Goal: Information Seeking & Learning: Learn about a topic

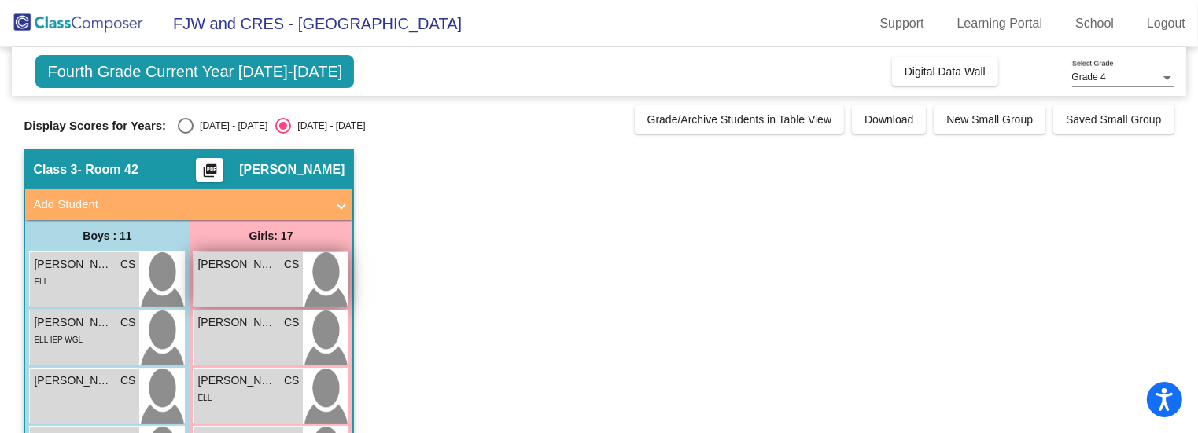
click at [265, 286] on div "Aaliyah Trujillo Ramirez CS lock do_not_disturb_alt" at bounding box center [247, 279] width 109 height 55
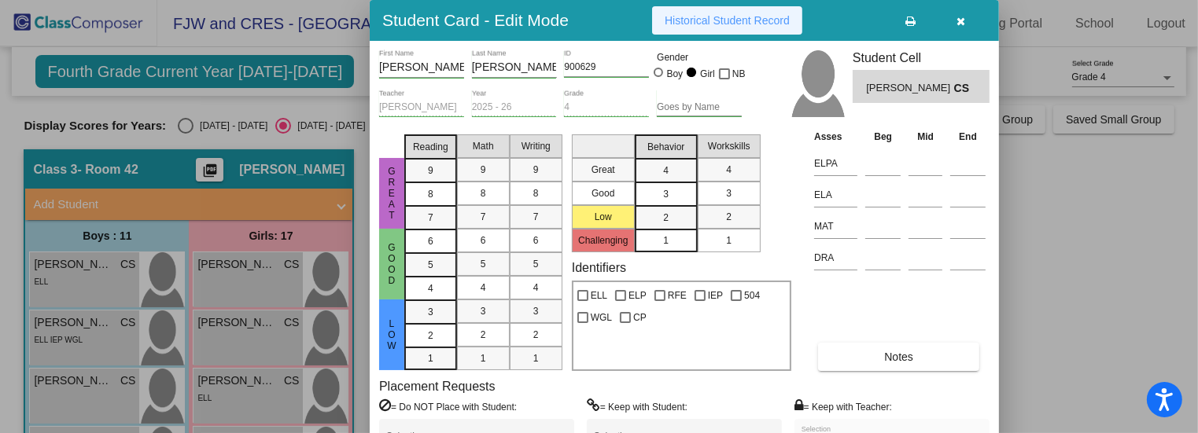
click at [732, 24] on span "Historical Student Record" at bounding box center [727, 20] width 125 height 13
click at [956, 17] on button "button" at bounding box center [961, 20] width 50 height 28
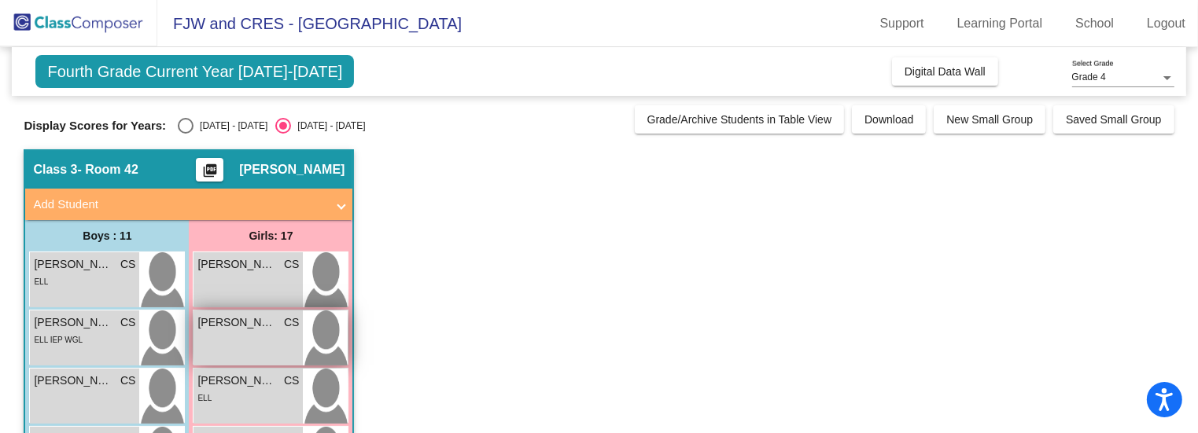
click at [335, 341] on img at bounding box center [325, 338] width 45 height 55
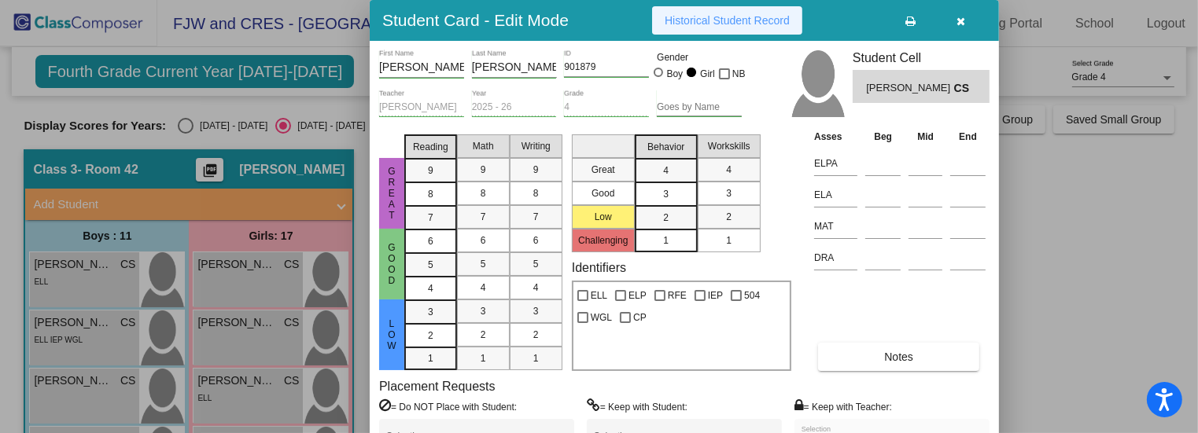
click at [747, 24] on span "Historical Student Record" at bounding box center [727, 20] width 125 height 13
click at [961, 26] on icon "button" at bounding box center [961, 21] width 9 height 11
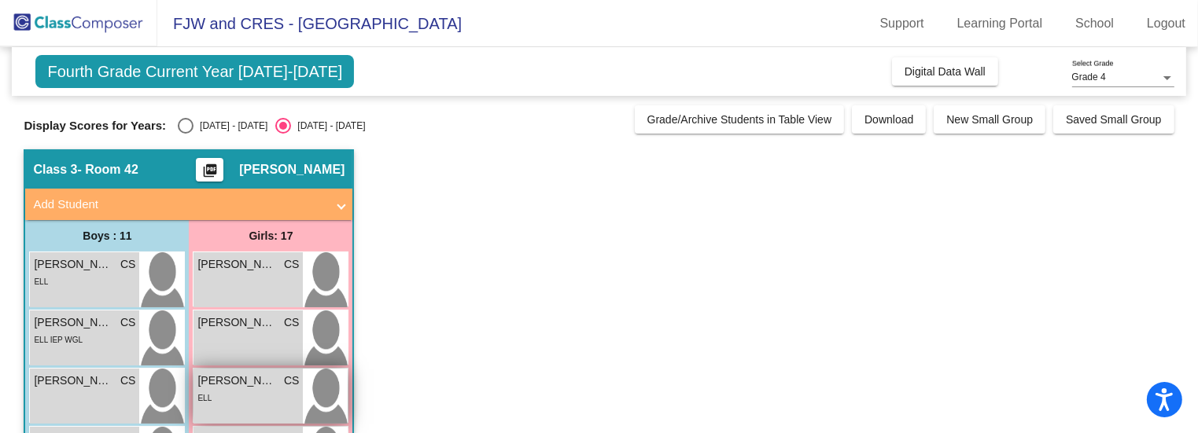
click at [277, 377] on div "Alexa Villalpando Negrete CS" at bounding box center [247, 381] width 101 height 17
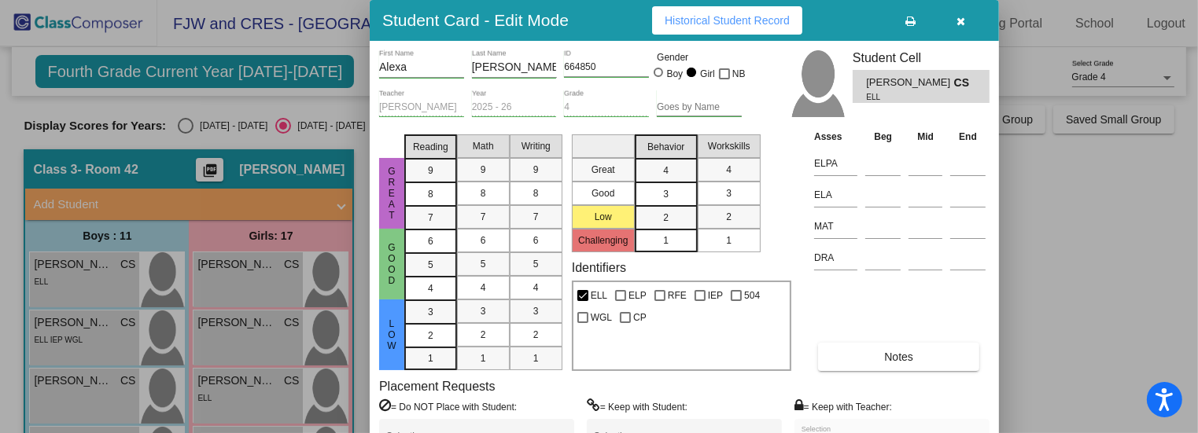
click at [753, 37] on div "Student Card - Edit Mode Historical Student Record" at bounding box center [684, 20] width 629 height 41
click at [752, 31] on button "Historical Student Record" at bounding box center [727, 20] width 150 height 28
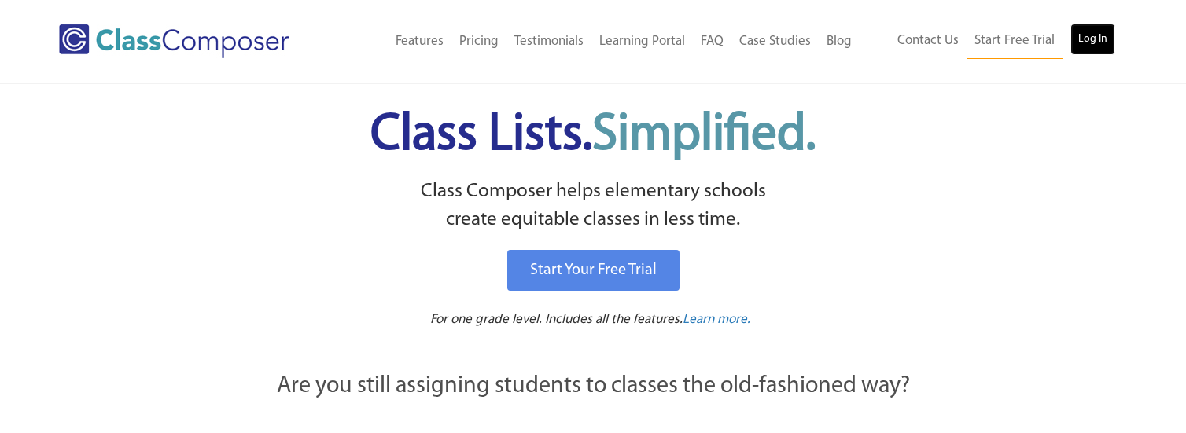
click at [1090, 35] on link "Log In" at bounding box center [1092, 39] width 45 height 31
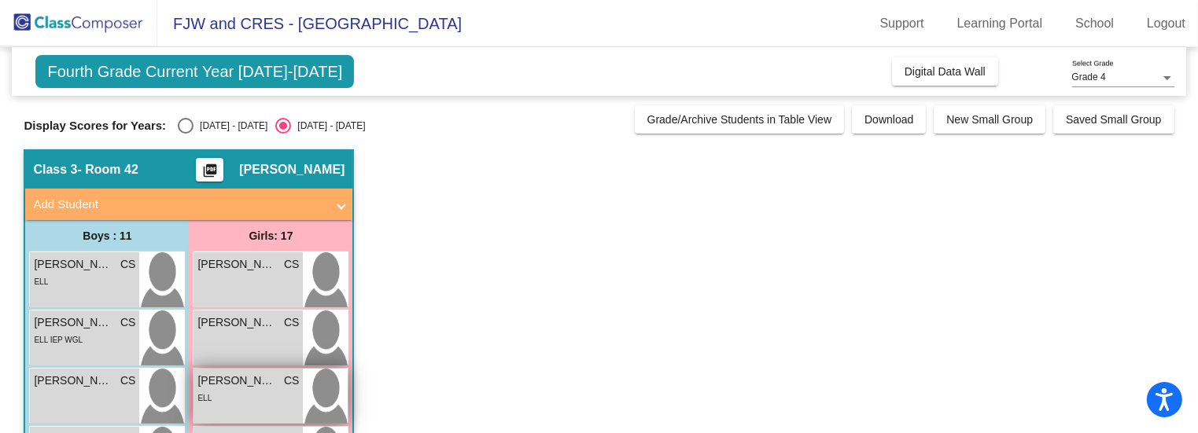
scroll to position [186, 0]
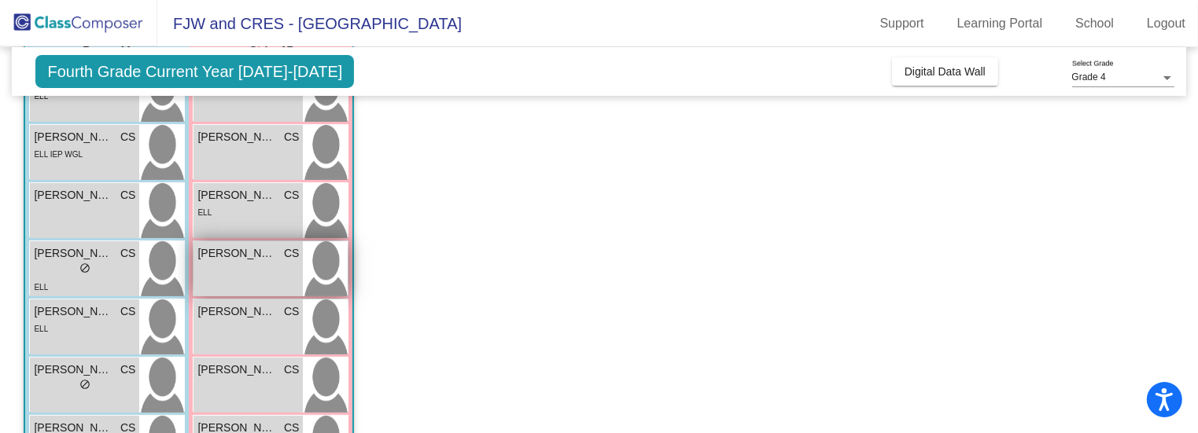
click at [277, 276] on div "Amairani Velasquez CS lock do_not_disturb_alt" at bounding box center [247, 268] width 109 height 55
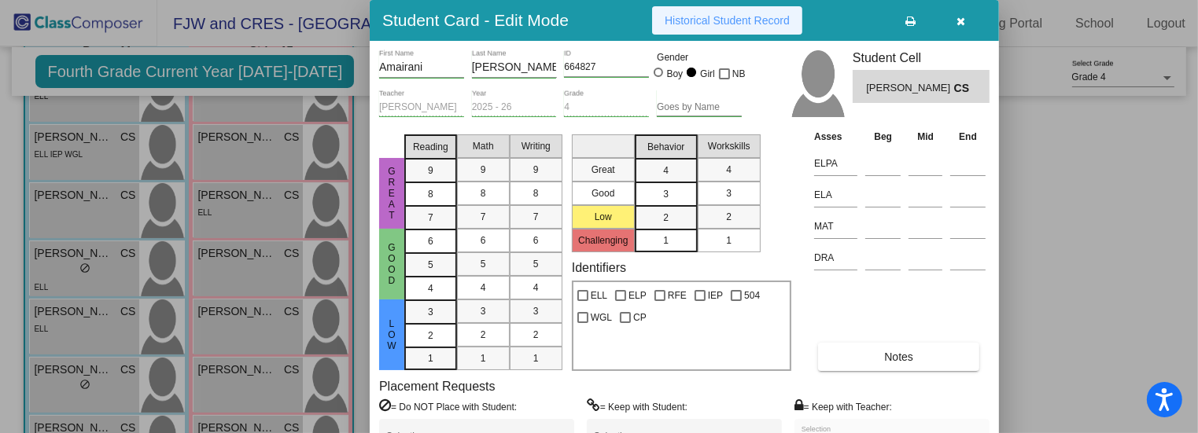
click at [706, 24] on span "Historical Student Record" at bounding box center [727, 20] width 125 height 13
click at [964, 28] on button "button" at bounding box center [961, 20] width 50 height 28
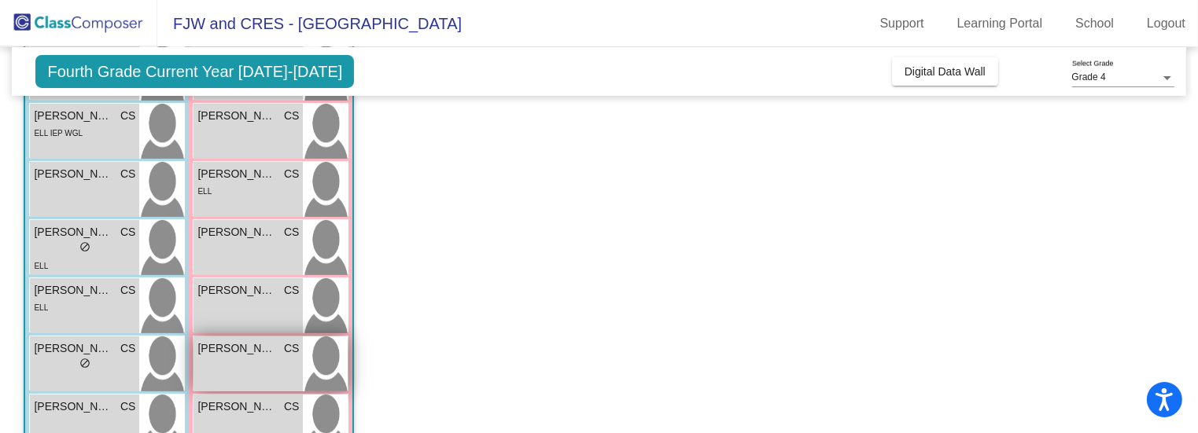
scroll to position [208, 0]
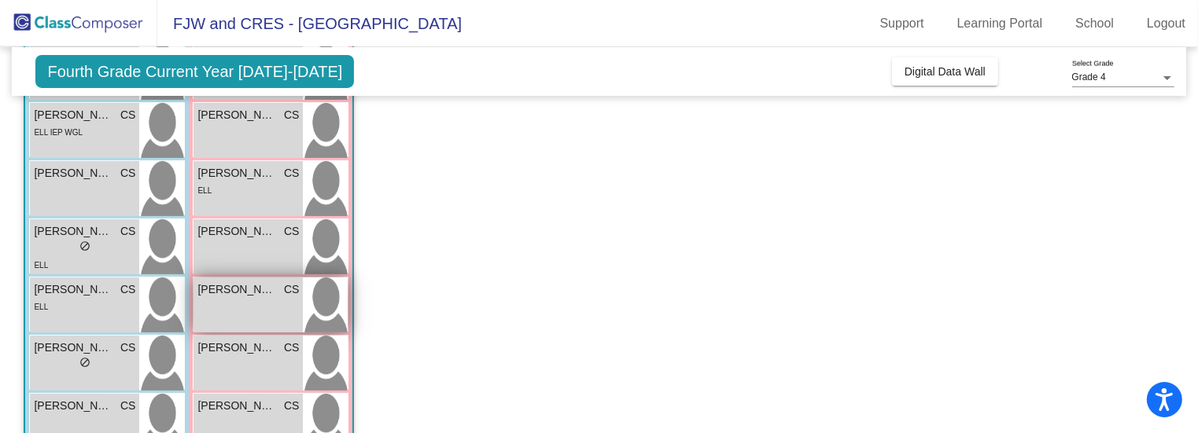
click at [249, 308] on div "Amy Miranda CS lock do_not_disturb_alt" at bounding box center [247, 305] width 109 height 55
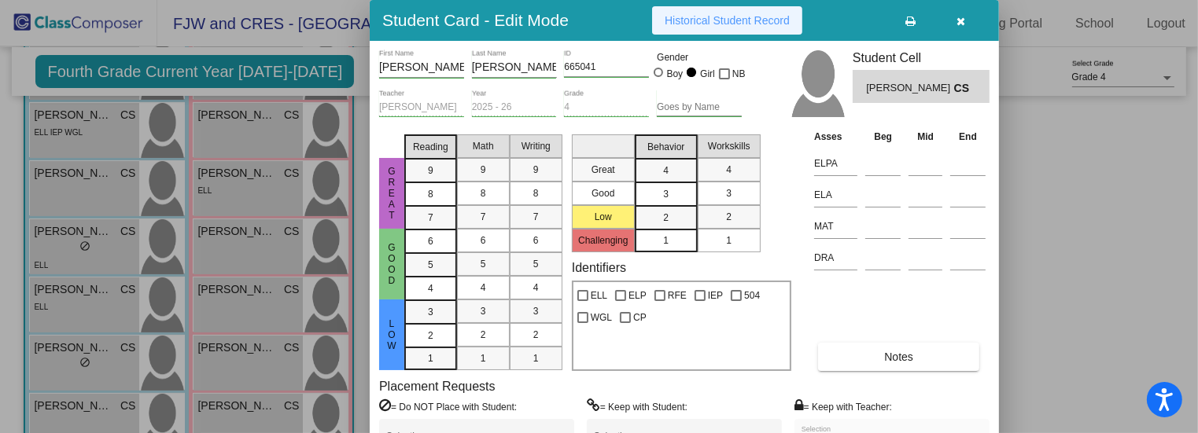
click at [737, 17] on span "Historical Student Record" at bounding box center [727, 20] width 125 height 13
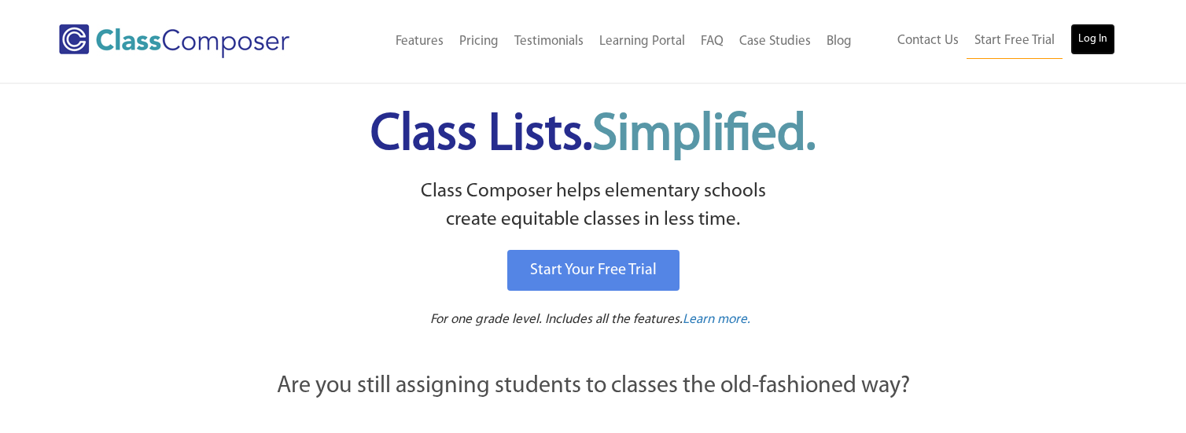
drag, startPoint x: 0, startPoint y: 0, endPoint x: 1085, endPoint y: 39, distance: 1085.3
click at [1085, 39] on link "Log In" at bounding box center [1092, 39] width 45 height 31
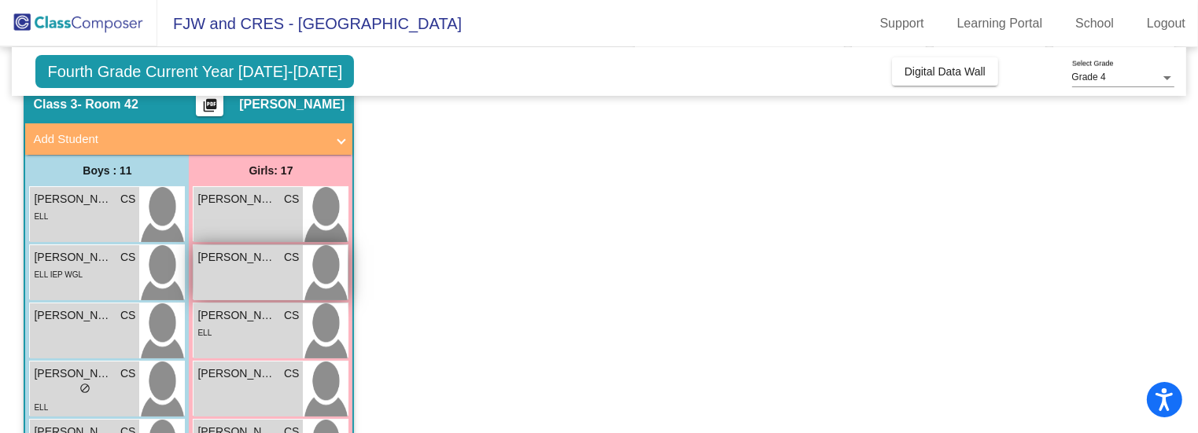
scroll to position [160, 0]
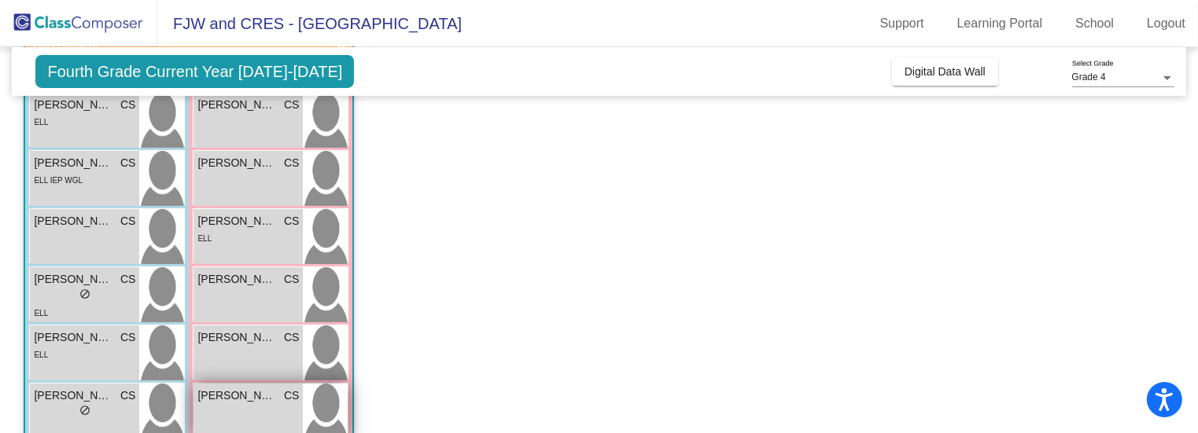
click at [274, 406] on div "[PERSON_NAME] CS lock do_not_disturb_alt" at bounding box center [247, 411] width 109 height 55
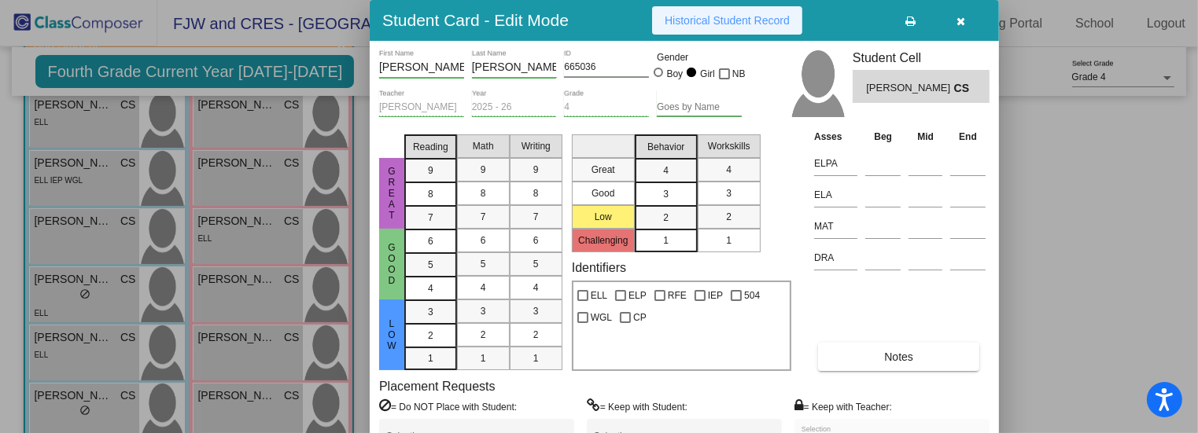
click at [713, 28] on button "Historical Student Record" at bounding box center [727, 20] width 150 height 28
click at [1041, 183] on div at bounding box center [599, 216] width 1198 height 433
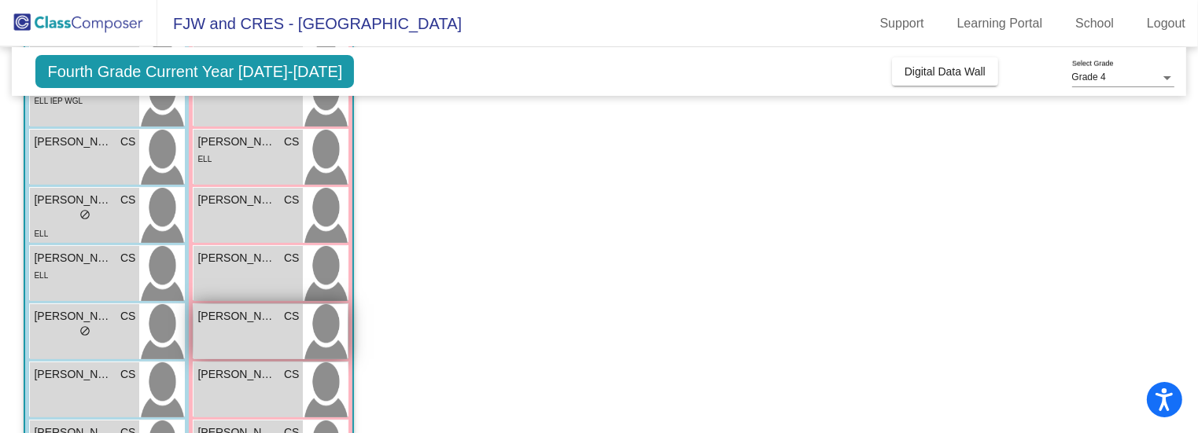
scroll to position [238, 0]
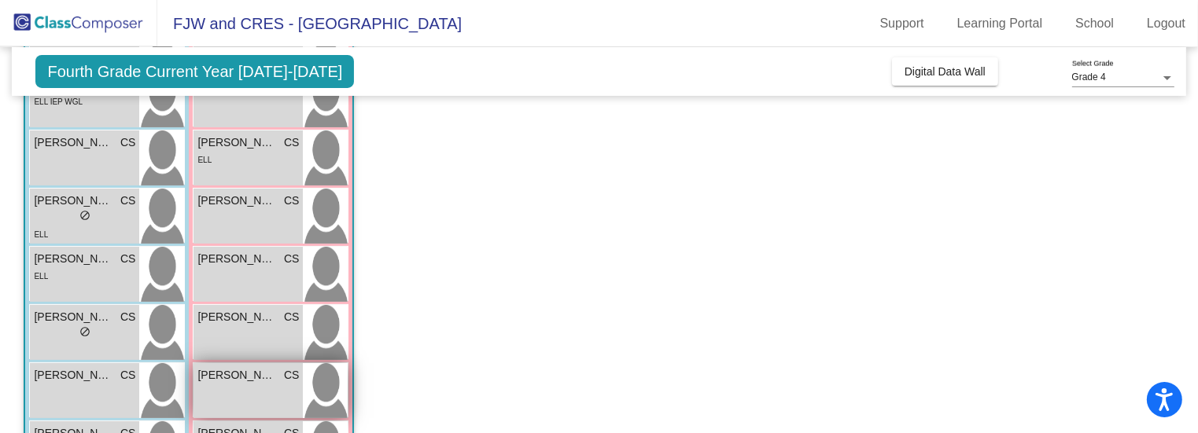
click at [259, 397] on div "[PERSON_NAME] CS lock do_not_disturb_alt" at bounding box center [247, 390] width 109 height 55
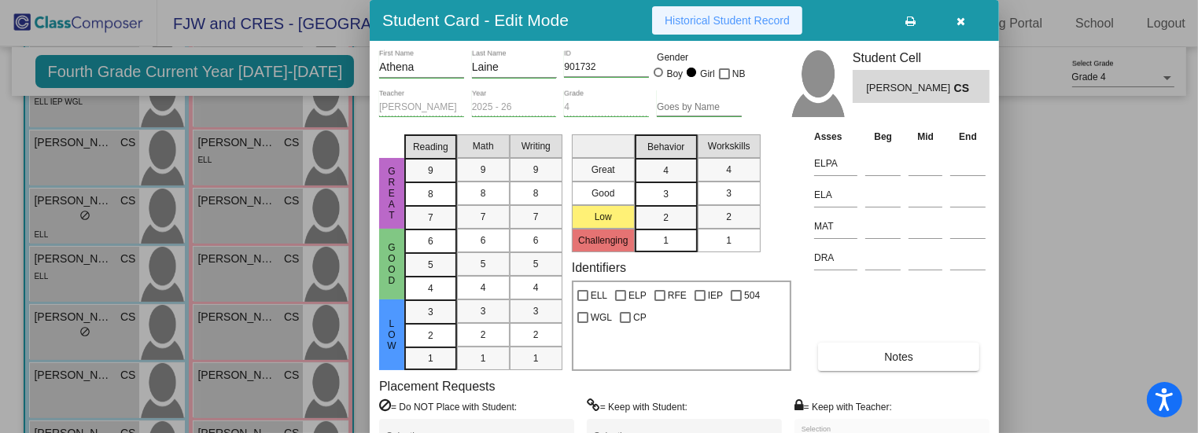
click at [765, 10] on button "Historical Student Record" at bounding box center [727, 20] width 150 height 28
click at [1026, 324] on div at bounding box center [599, 216] width 1198 height 433
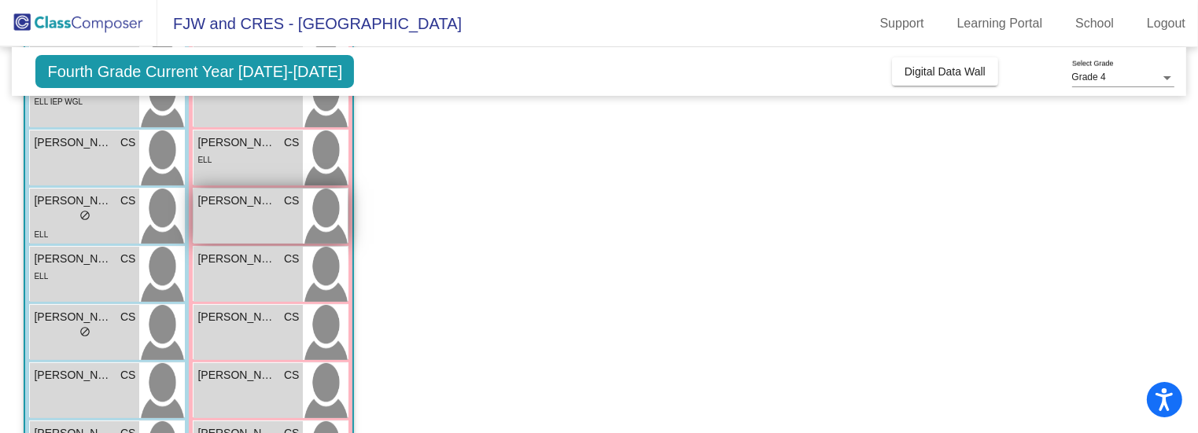
scroll to position [346, 0]
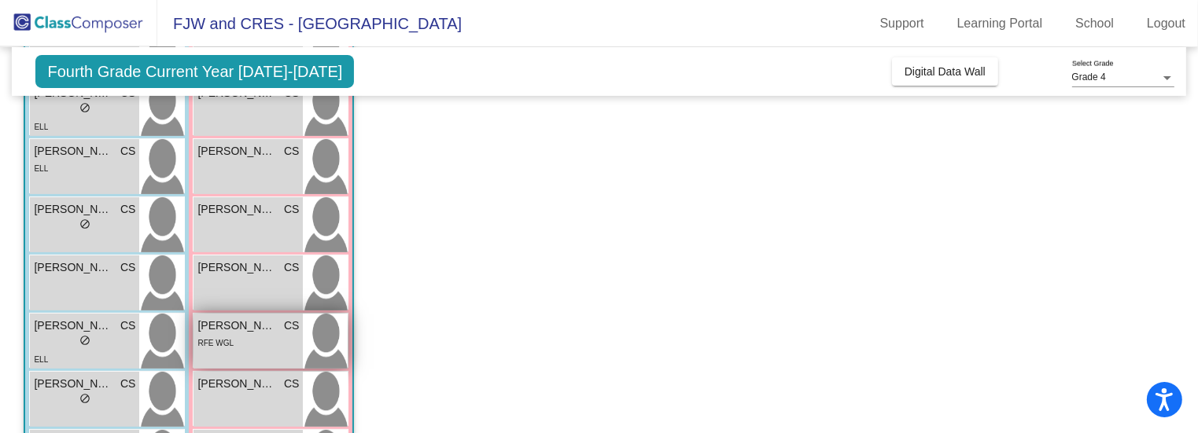
click at [257, 334] on div "RFE WGL" at bounding box center [247, 342] width 101 height 17
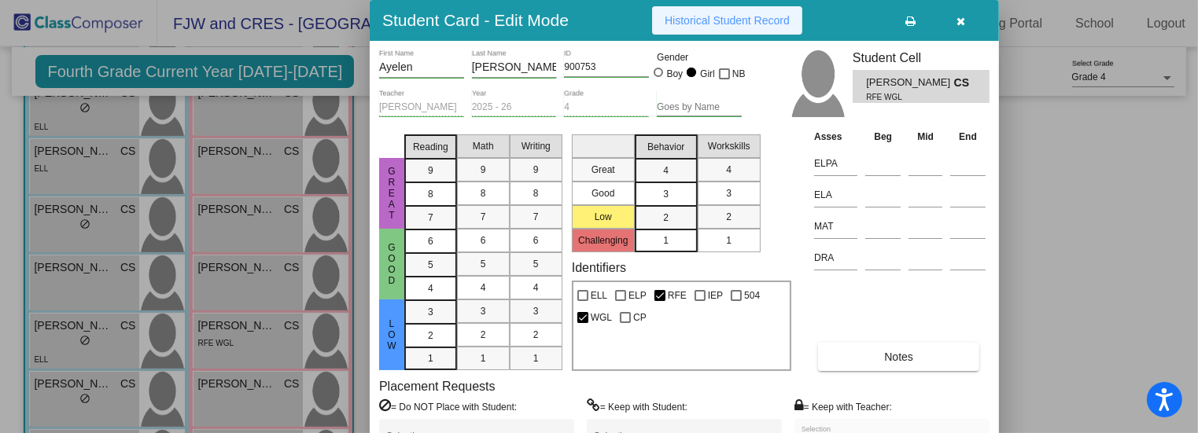
click at [727, 33] on button "Historical Student Record" at bounding box center [727, 20] width 150 height 28
click at [722, 20] on span "Historical Student Record" at bounding box center [727, 20] width 125 height 13
click at [1041, 325] on div at bounding box center [599, 216] width 1198 height 433
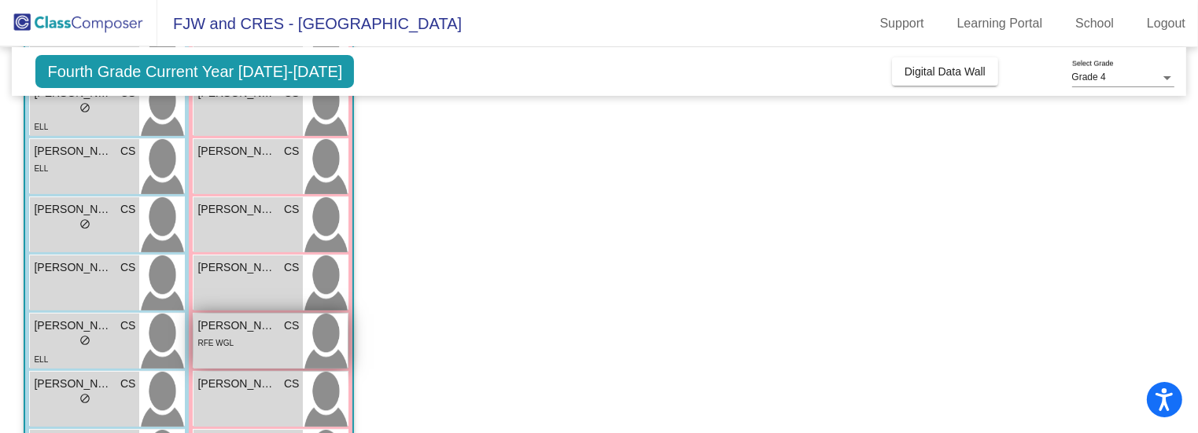
scroll to position [387, 0]
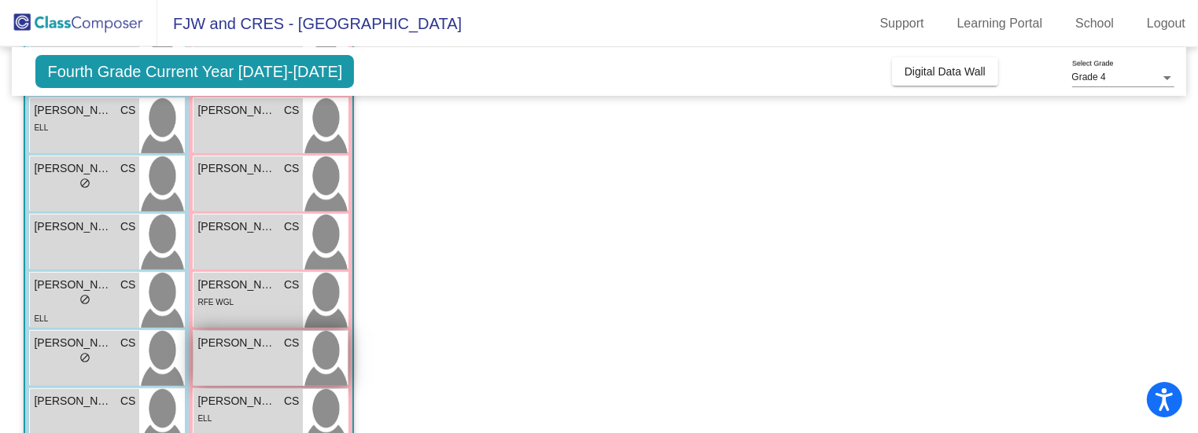
click at [231, 352] on div "[PERSON_NAME] CS lock do_not_disturb_alt" at bounding box center [247, 358] width 109 height 55
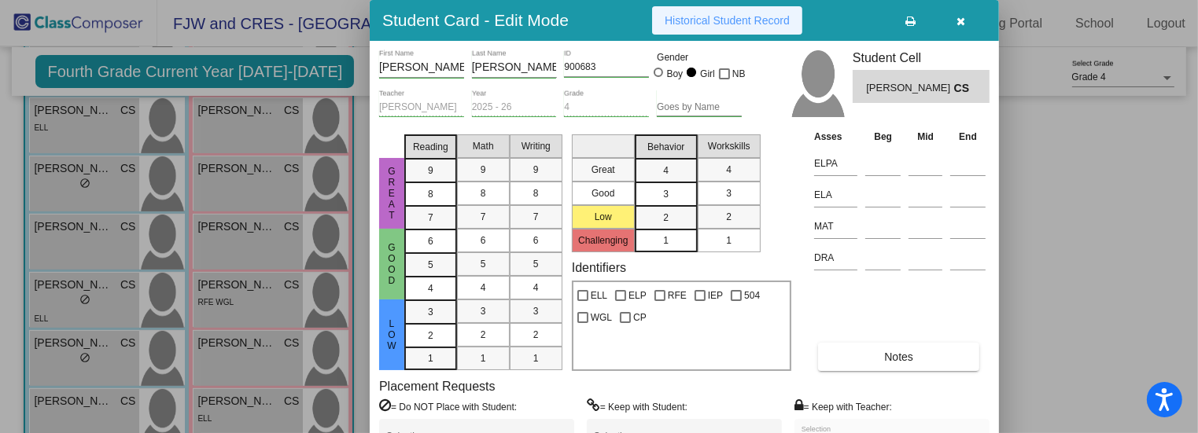
click at [753, 13] on button "Historical Student Record" at bounding box center [727, 20] width 150 height 28
click at [1115, 302] on div at bounding box center [599, 216] width 1198 height 433
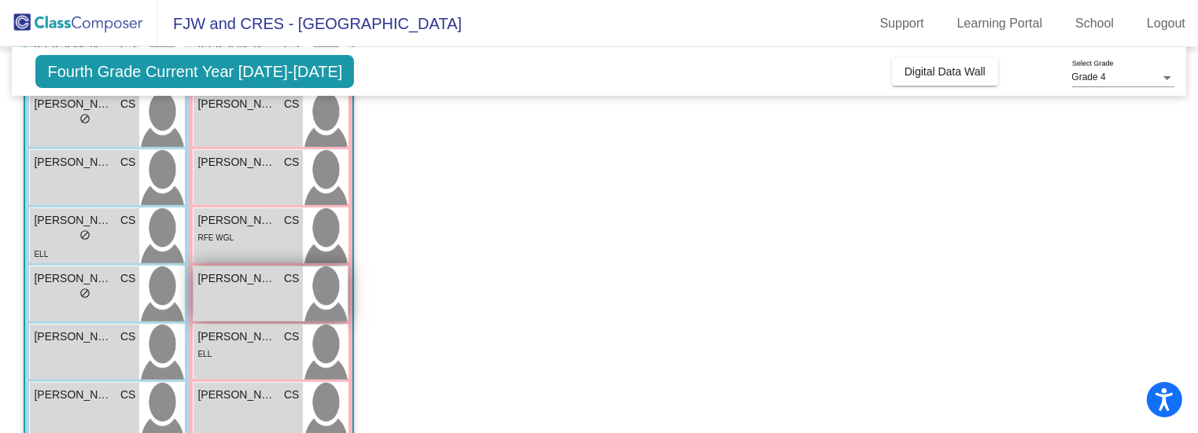
scroll to position [450, 0]
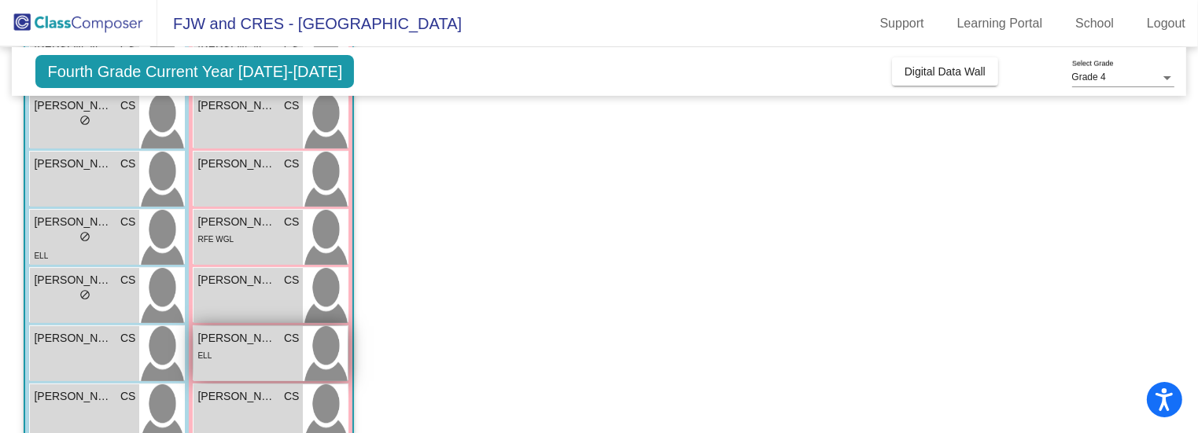
click at [256, 357] on div "ELL" at bounding box center [247, 355] width 101 height 17
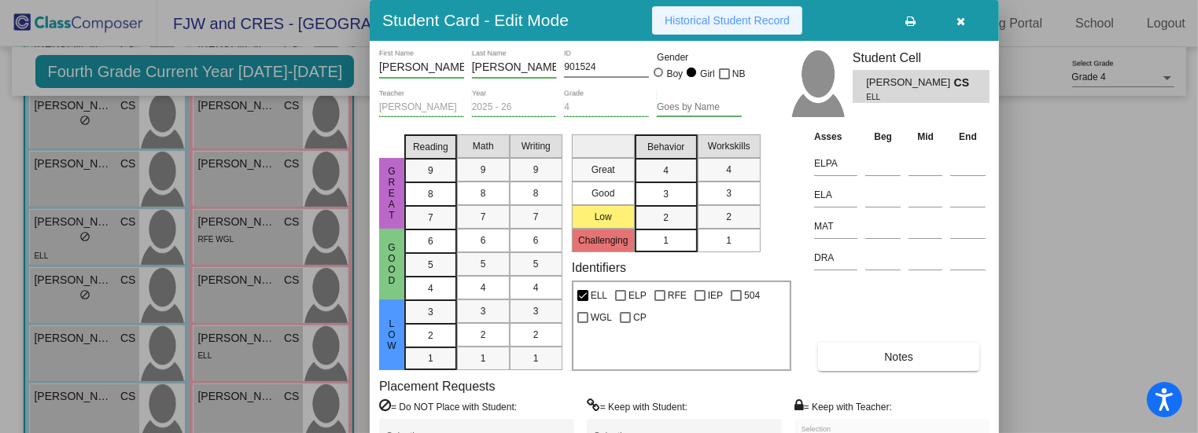
click at [746, 26] on span "Historical Student Record" at bounding box center [727, 20] width 125 height 13
click at [1016, 352] on div at bounding box center [599, 216] width 1198 height 433
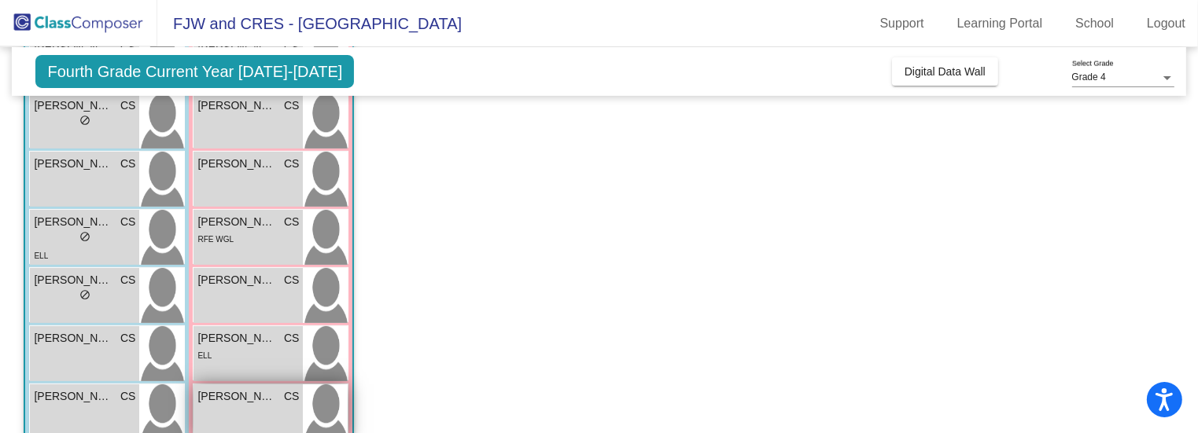
click at [258, 421] on div "[PERSON_NAME] CS lock do_not_disturb_alt" at bounding box center [247, 412] width 109 height 55
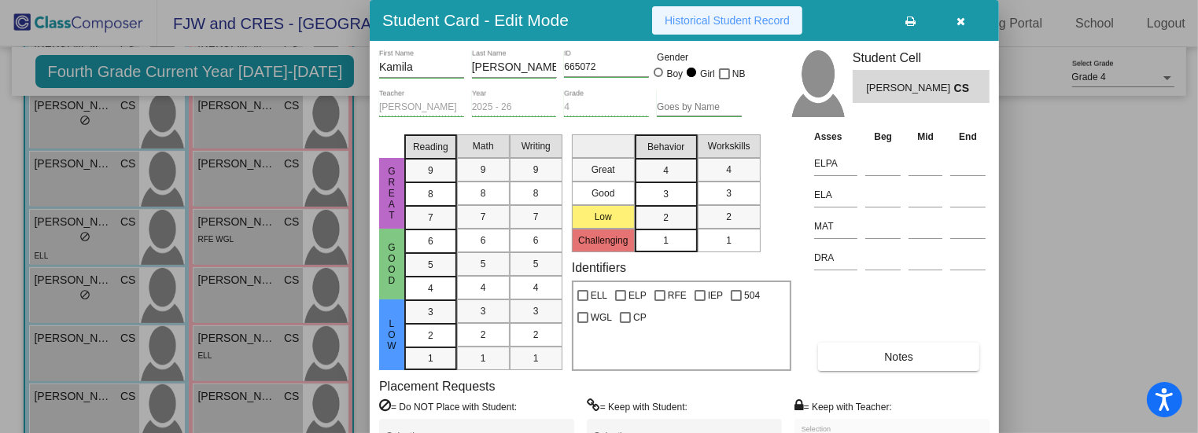
click at [765, 12] on button "Historical Student Record" at bounding box center [727, 20] width 150 height 28
click at [1083, 196] on div at bounding box center [599, 216] width 1198 height 433
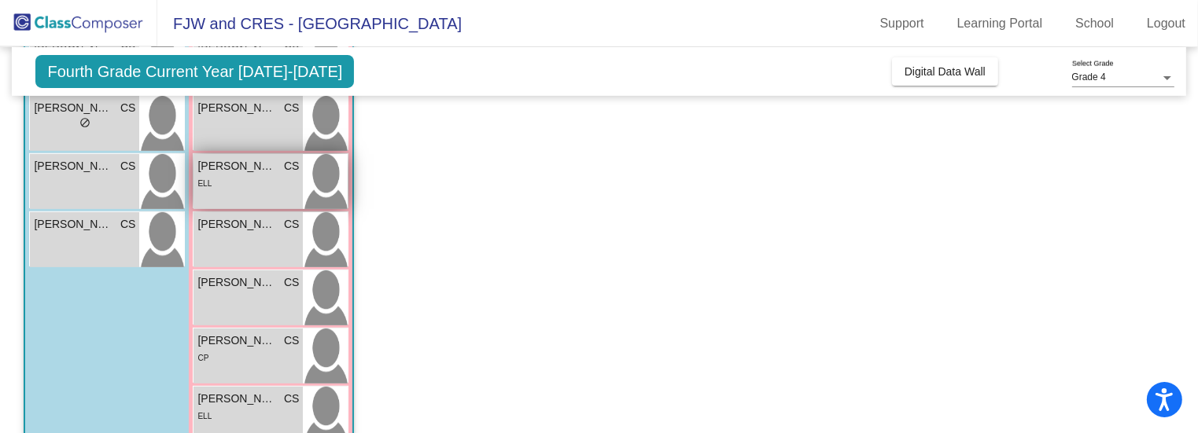
scroll to position [621, 0]
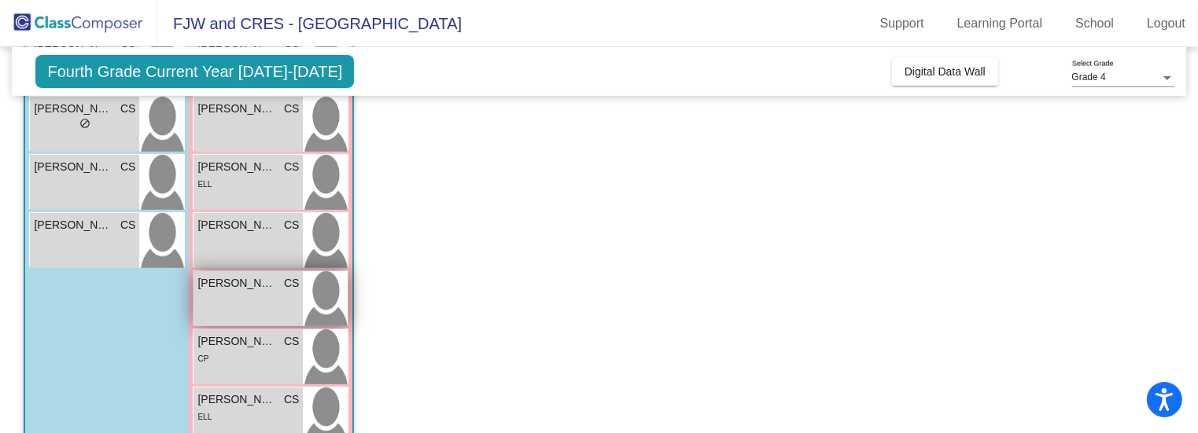
click at [286, 297] on div "[PERSON_NAME] CS lock do_not_disturb_alt" at bounding box center [247, 298] width 109 height 55
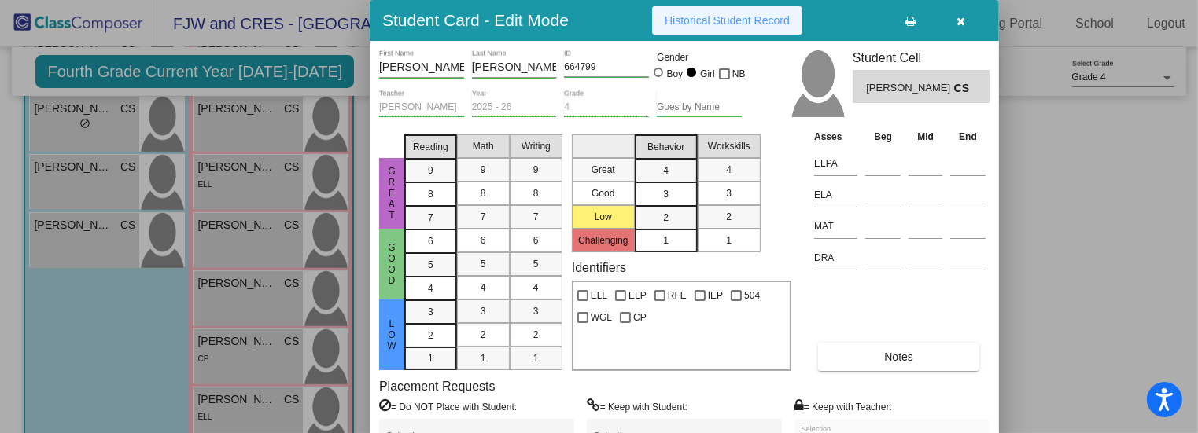
click at [757, 24] on span "Historical Student Record" at bounding box center [727, 20] width 125 height 13
click at [1063, 297] on div at bounding box center [599, 216] width 1198 height 433
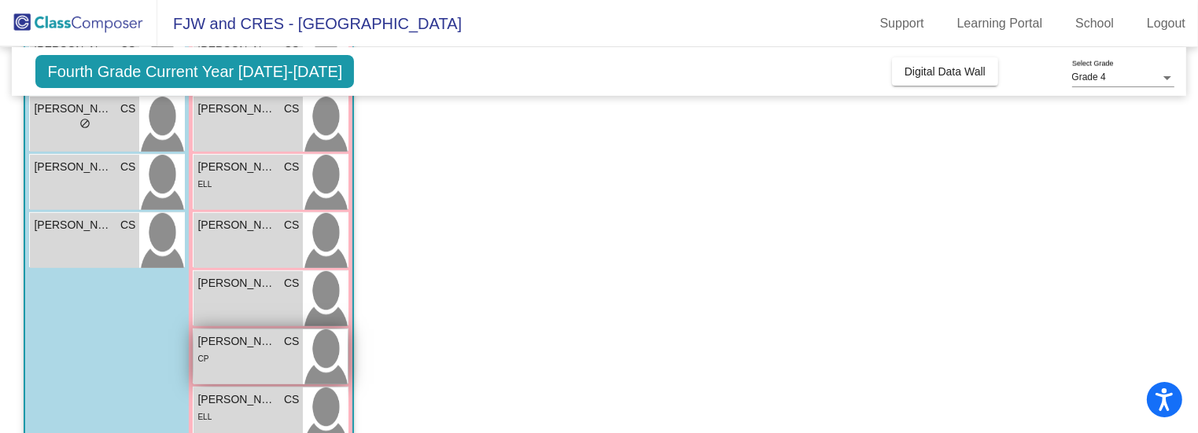
click at [242, 357] on div "CP" at bounding box center [247, 358] width 101 height 17
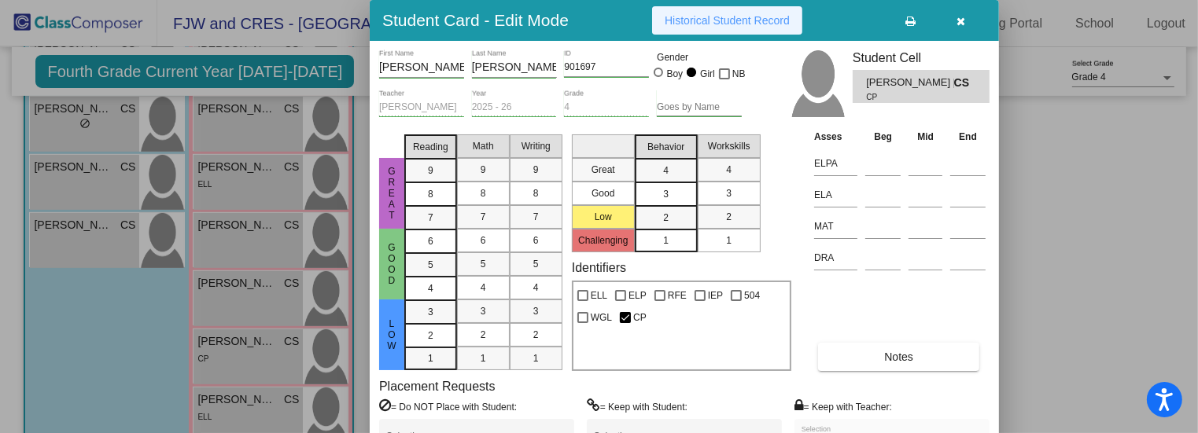
click at [753, 25] on span "Historical Student Record" at bounding box center [727, 20] width 125 height 13
click at [1034, 329] on div at bounding box center [599, 216] width 1198 height 433
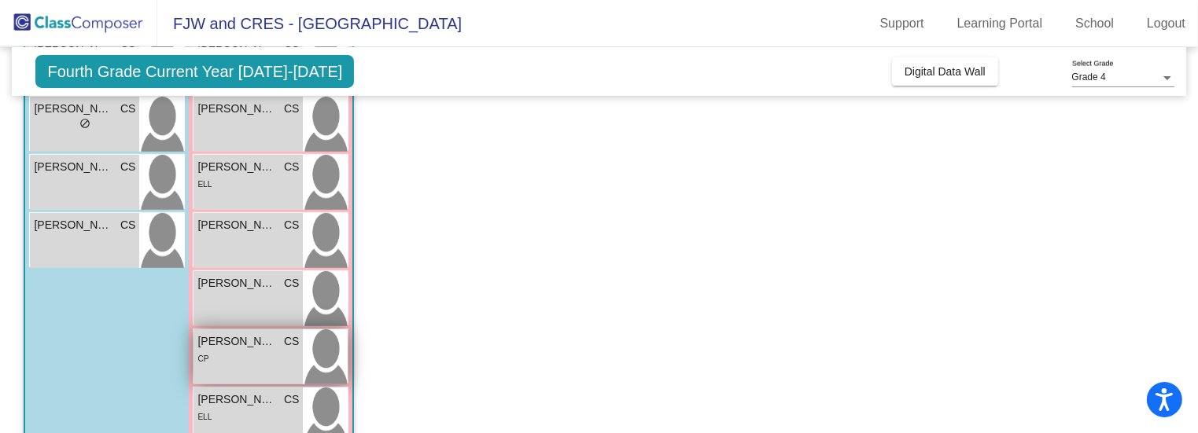
scroll to position [702, 0]
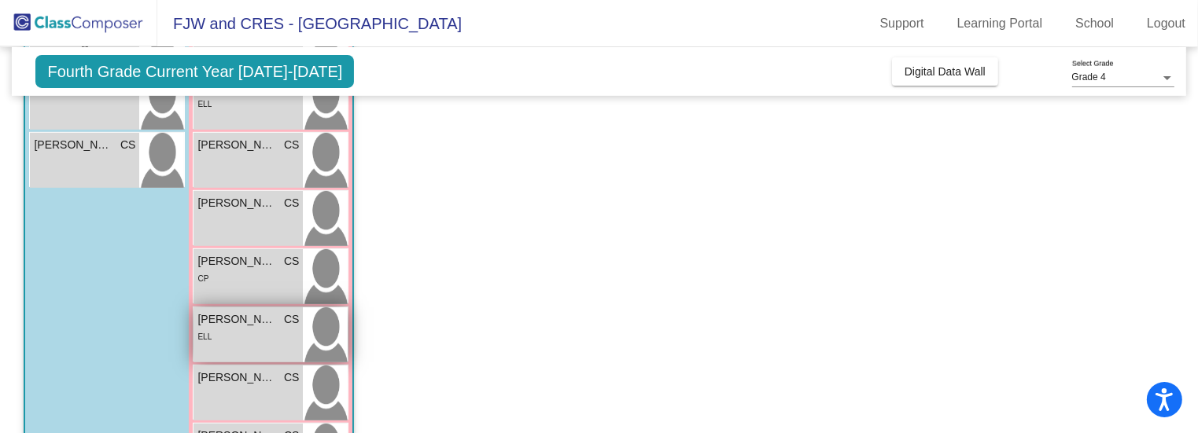
click at [270, 326] on span "[PERSON_NAME]" at bounding box center [236, 319] width 79 height 17
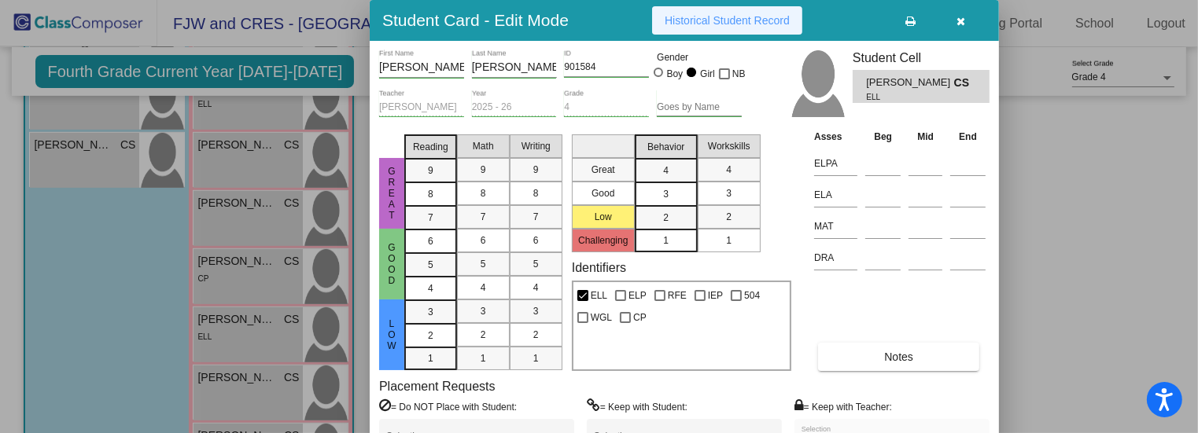
click at [733, 20] on span "Historical Student Record" at bounding box center [727, 20] width 125 height 13
click at [1124, 300] on div at bounding box center [599, 216] width 1198 height 433
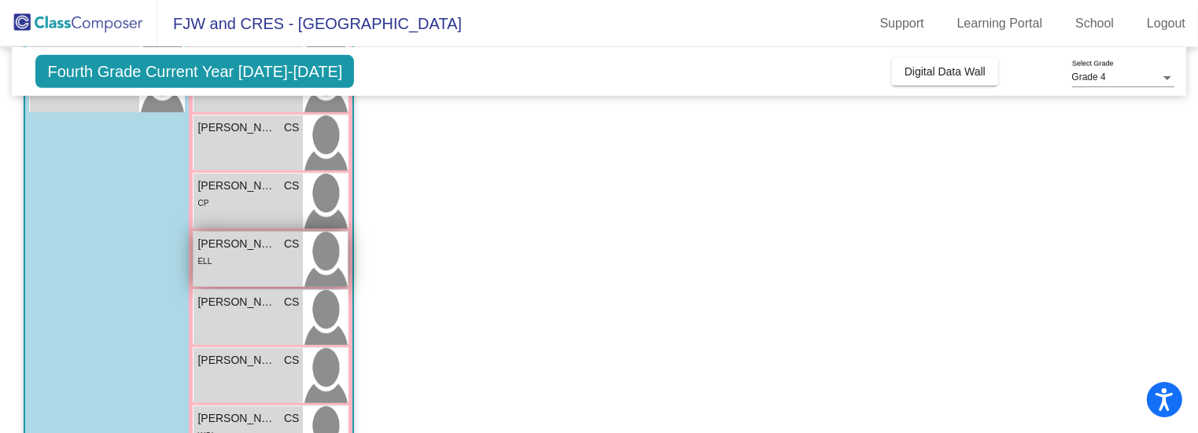
scroll to position [779, 0]
click at [235, 308] on span "[PERSON_NAME]" at bounding box center [236, 300] width 79 height 17
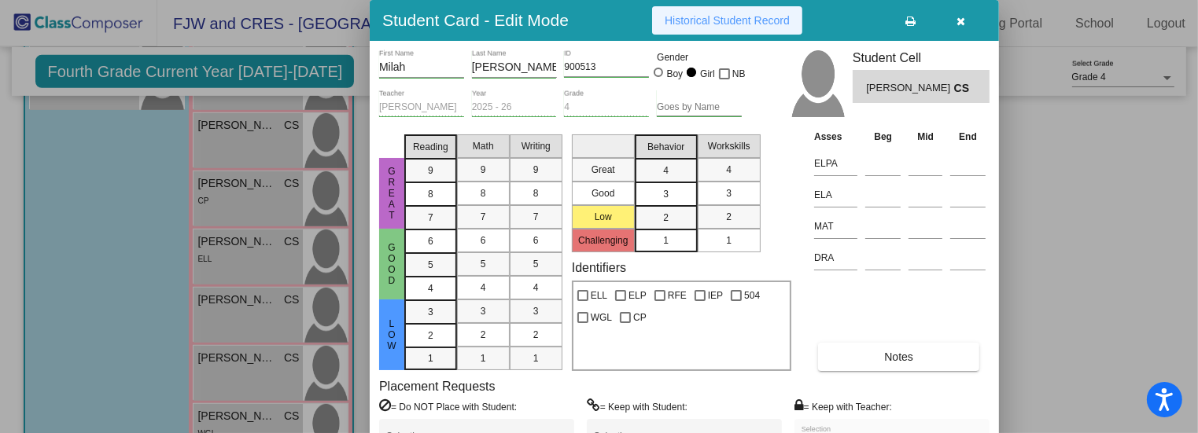
click at [689, 28] on button "Historical Student Record" at bounding box center [727, 20] width 150 height 28
click at [1043, 174] on div at bounding box center [599, 216] width 1198 height 433
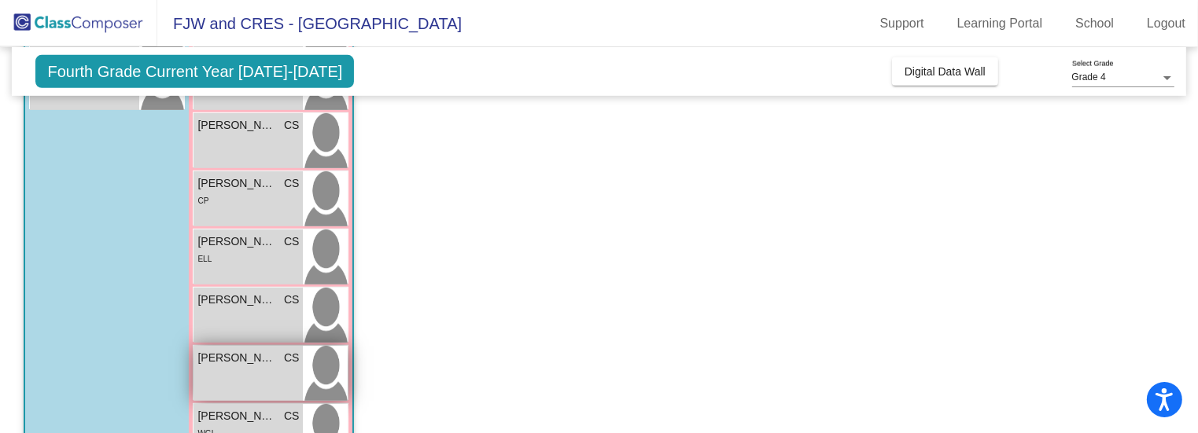
click at [261, 377] on div "[PERSON_NAME] CS lock do_not_disturb_alt" at bounding box center [247, 373] width 109 height 55
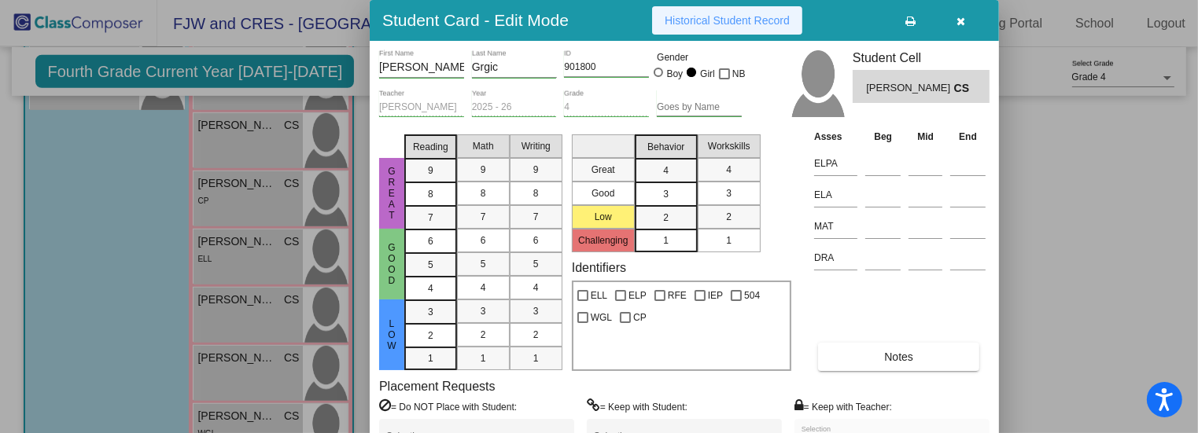
click at [742, 25] on span "Historical Student Record" at bounding box center [727, 20] width 125 height 13
click at [953, 20] on button "button" at bounding box center [961, 20] width 50 height 28
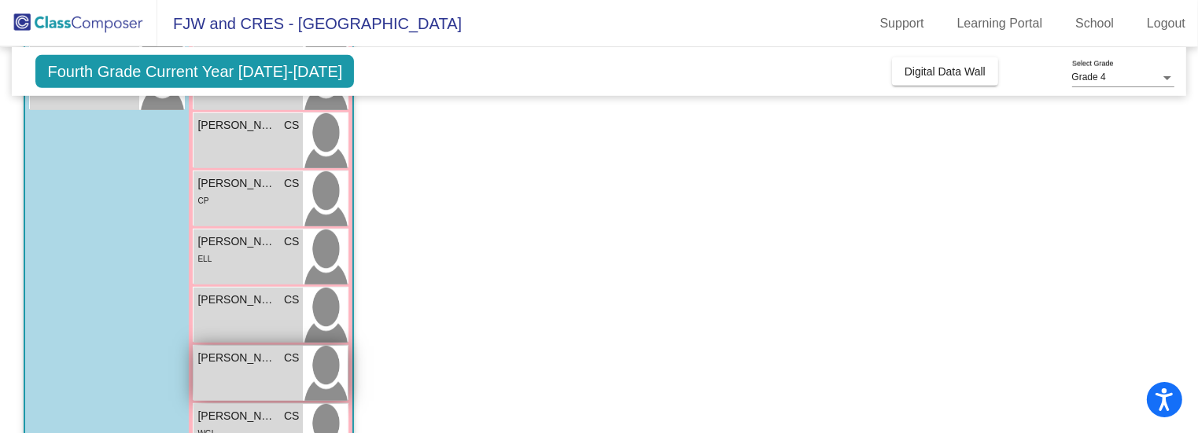
scroll to position [831, 0]
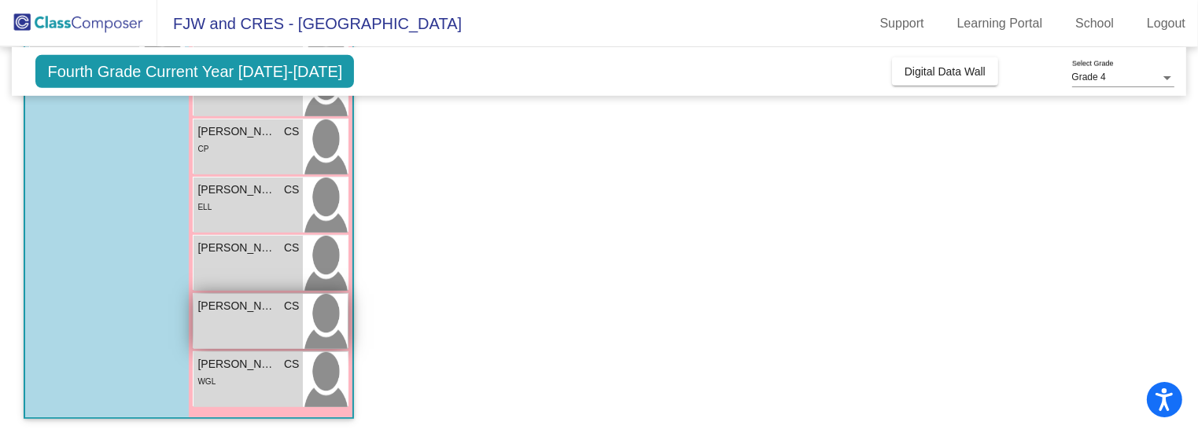
click at [214, 384] on span "WGL" at bounding box center [206, 382] width 18 height 9
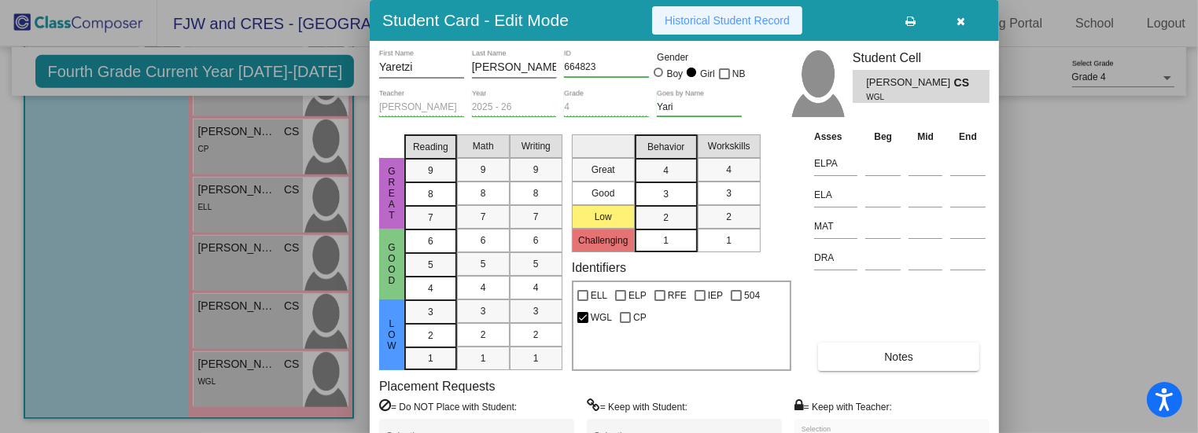
click at [776, 13] on button "Historical Student Record" at bounding box center [727, 20] width 150 height 28
click at [769, 20] on span "Historical Student Record" at bounding box center [727, 20] width 125 height 13
click at [1101, 313] on div at bounding box center [599, 216] width 1198 height 433
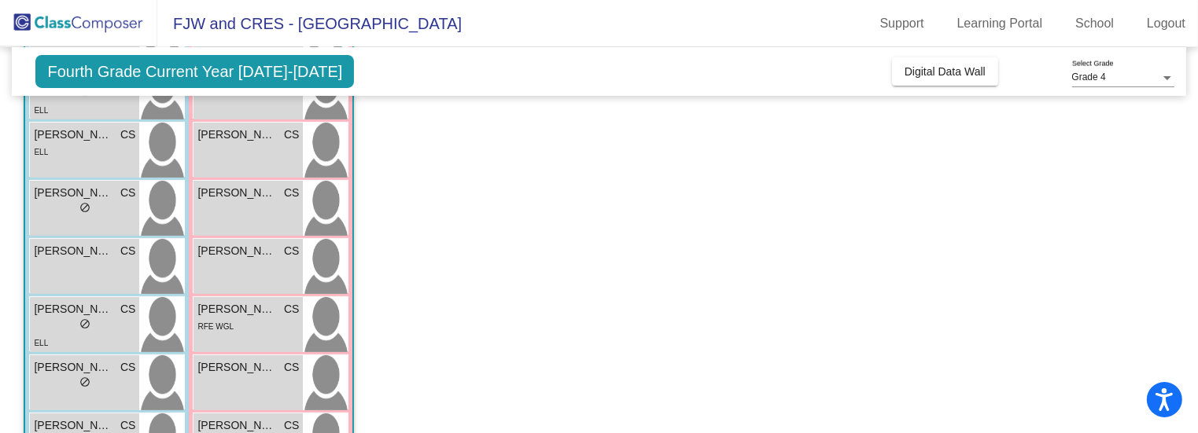
scroll to position [0, 0]
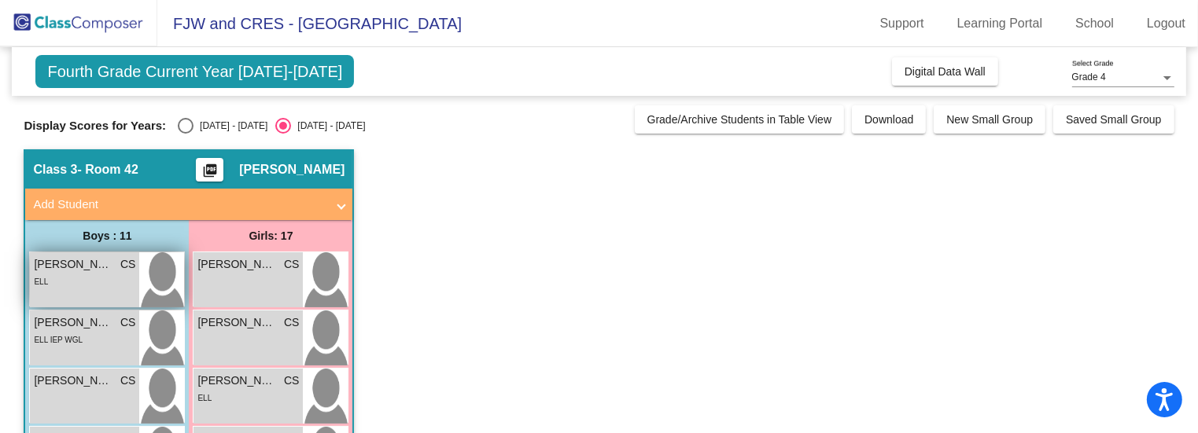
click at [101, 282] on div "ELL" at bounding box center [84, 281] width 101 height 17
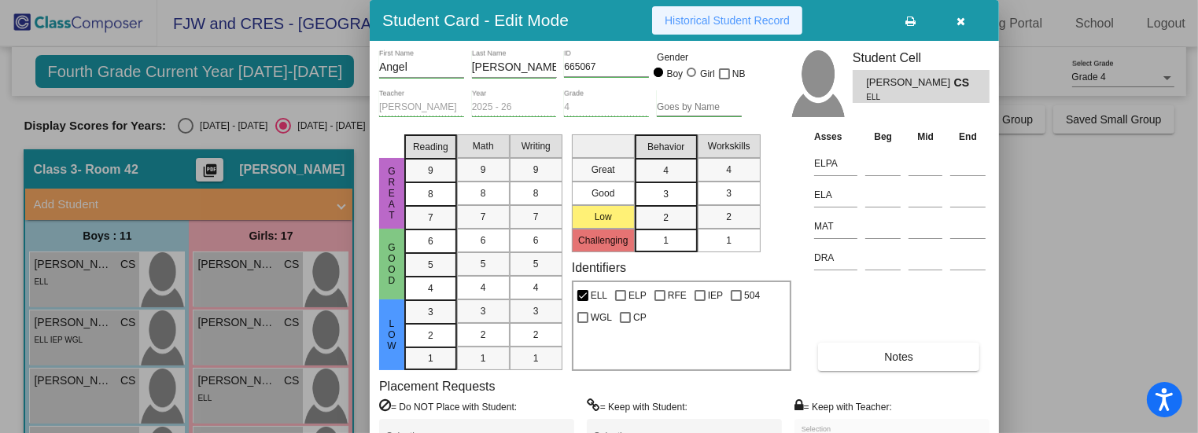
click at [661, 33] on button "Historical Student Record" at bounding box center [727, 20] width 150 height 28
click at [1095, 216] on div at bounding box center [599, 216] width 1198 height 433
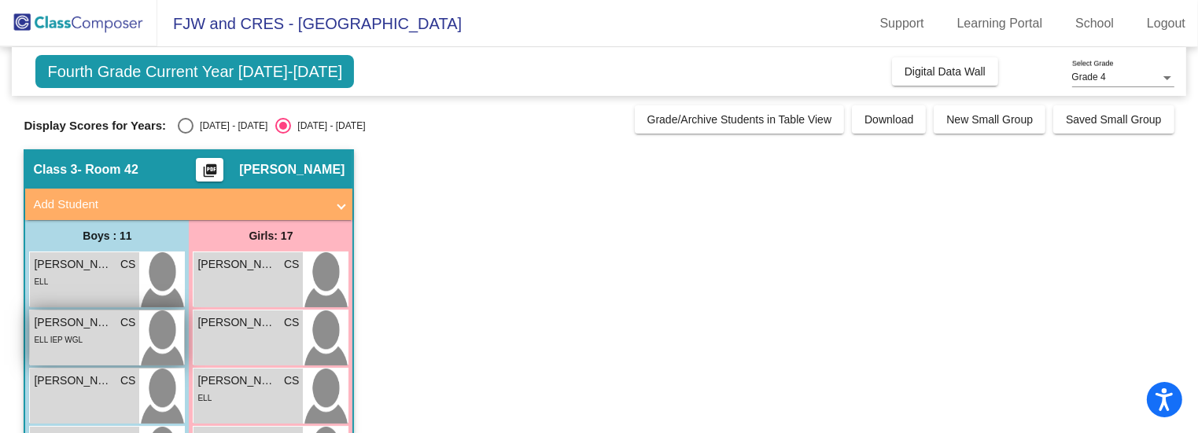
click at [73, 342] on span "ELL IEP WGL" at bounding box center [58, 340] width 49 height 9
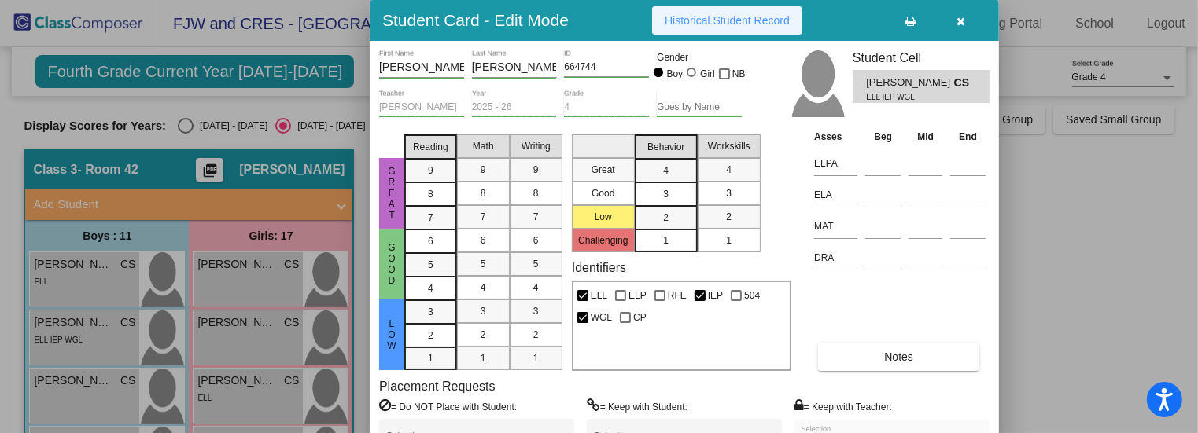
click at [728, 25] on span "Historical Student Record" at bounding box center [727, 20] width 125 height 13
click at [1041, 273] on div at bounding box center [599, 216] width 1198 height 433
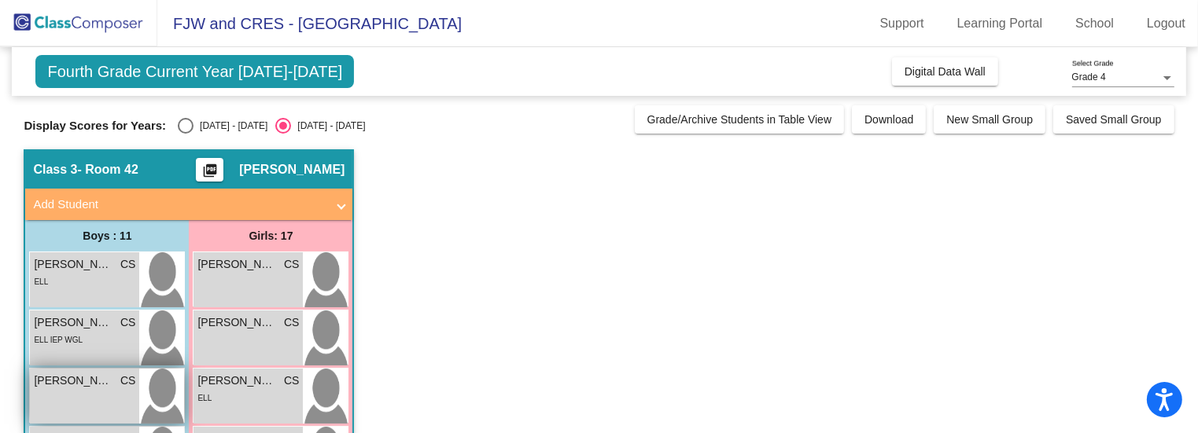
click at [96, 389] on div "[PERSON_NAME] CS lock do_not_disturb_alt" at bounding box center [84, 396] width 109 height 55
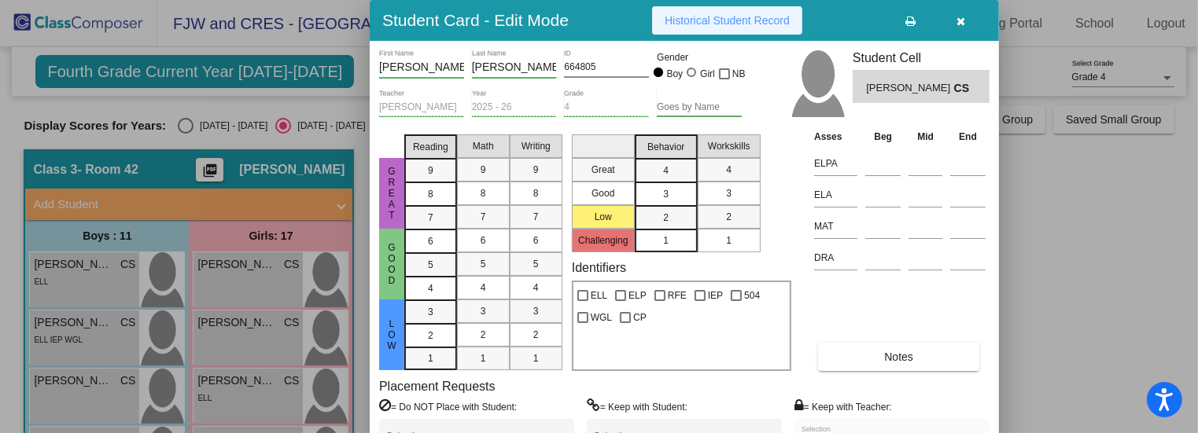
click at [695, 24] on span "Historical Student Record" at bounding box center [727, 20] width 125 height 13
click at [1073, 241] on div at bounding box center [599, 216] width 1198 height 433
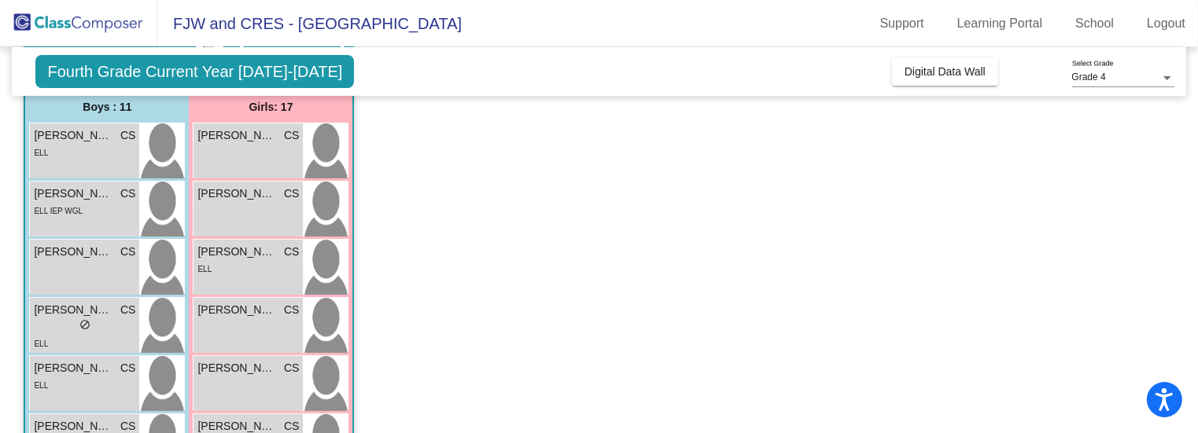
scroll to position [129, 0]
click at [81, 321] on span "do_not_disturb_alt" at bounding box center [84, 324] width 11 height 11
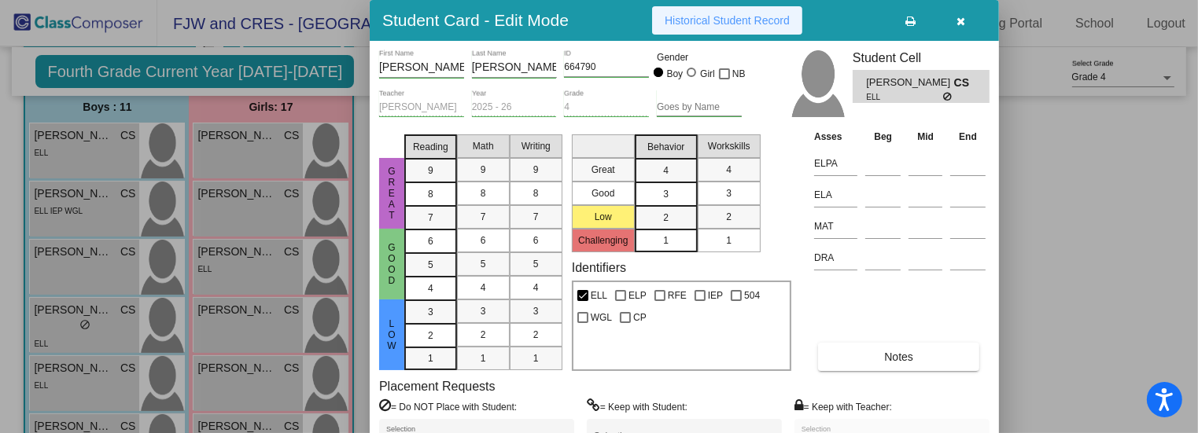
click at [744, 15] on span "Historical Student Record" at bounding box center [727, 20] width 125 height 13
click at [736, 20] on span "Historical Student Record" at bounding box center [727, 20] width 125 height 13
click at [1129, 271] on div at bounding box center [599, 216] width 1198 height 433
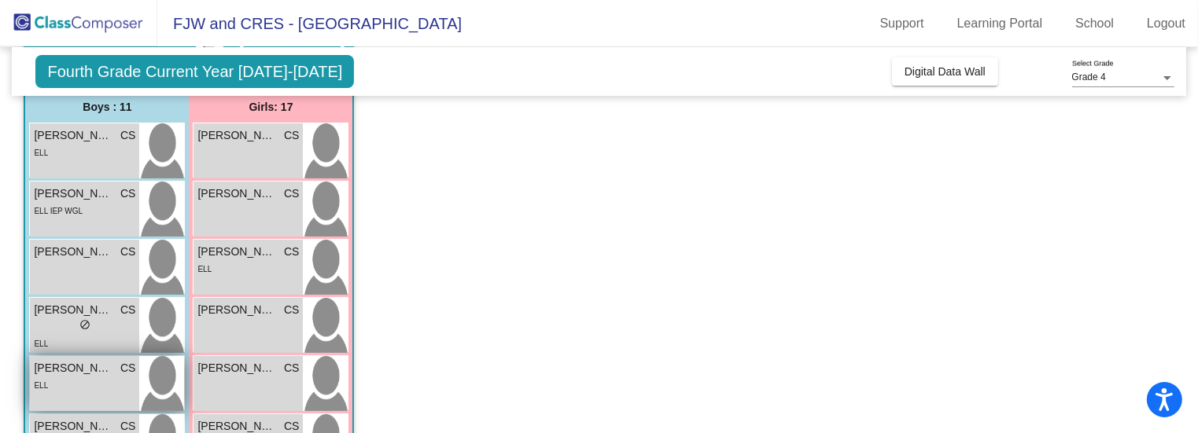
click at [59, 389] on div "ELL" at bounding box center [84, 385] width 101 height 17
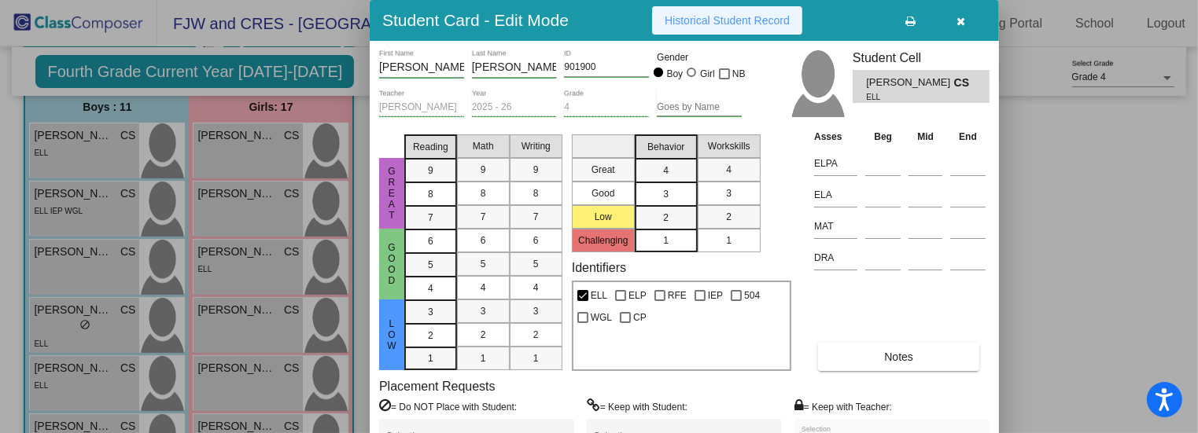
click at [738, 20] on span "Historical Student Record" at bounding box center [727, 20] width 125 height 13
click at [1089, 219] on div at bounding box center [599, 216] width 1198 height 433
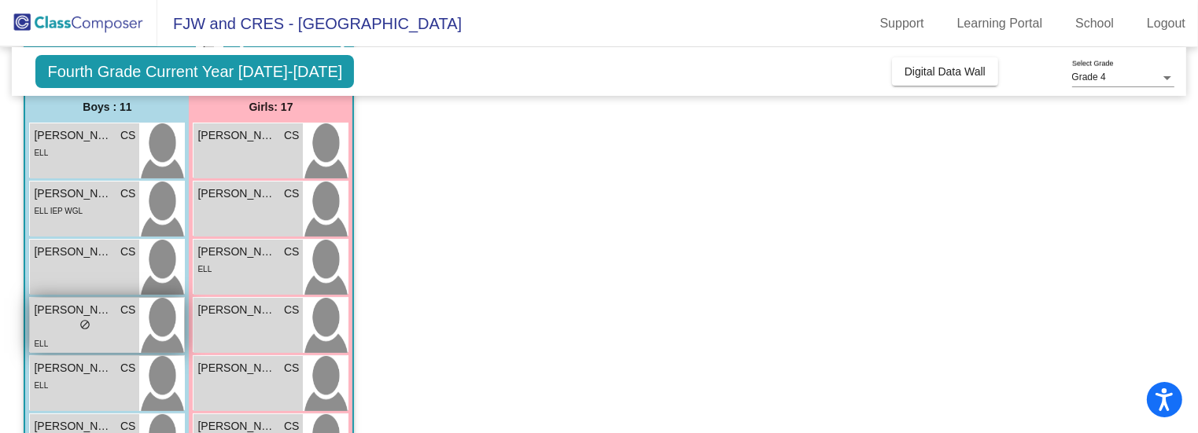
scroll to position [198, 0]
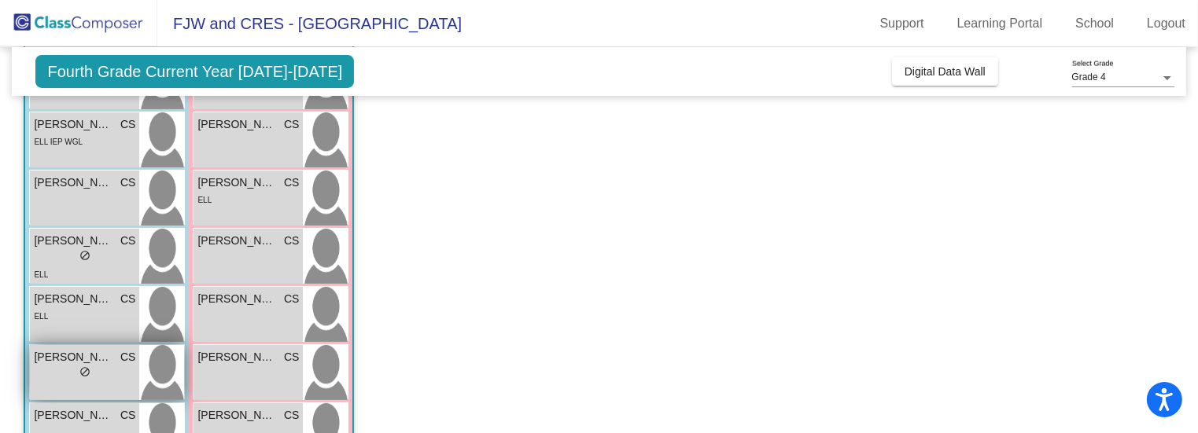
click at [79, 378] on div "lock do_not_disturb_alt" at bounding box center [84, 374] width 11 height 17
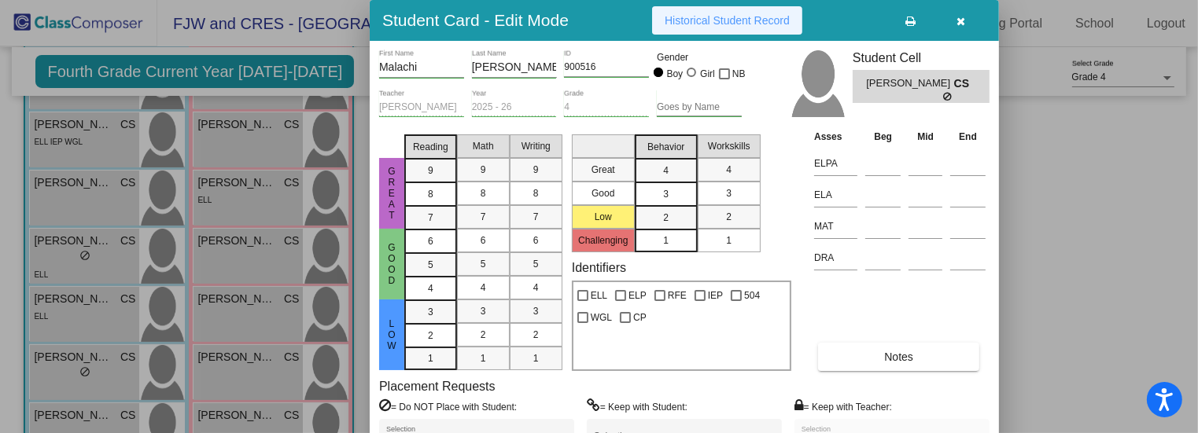
click at [754, 26] on span "Historical Student Record" at bounding box center [727, 20] width 125 height 13
click at [1120, 271] on div at bounding box center [599, 216] width 1198 height 433
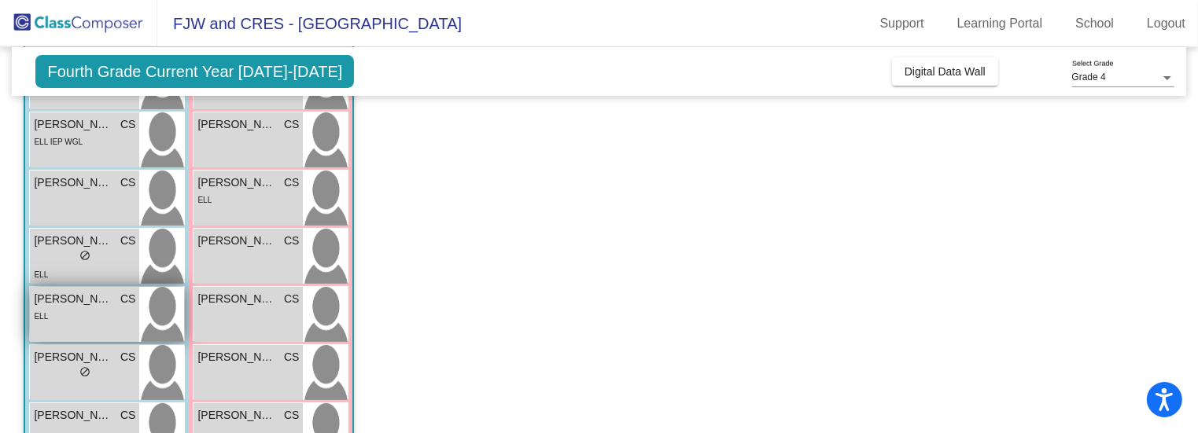
scroll to position [256, 0]
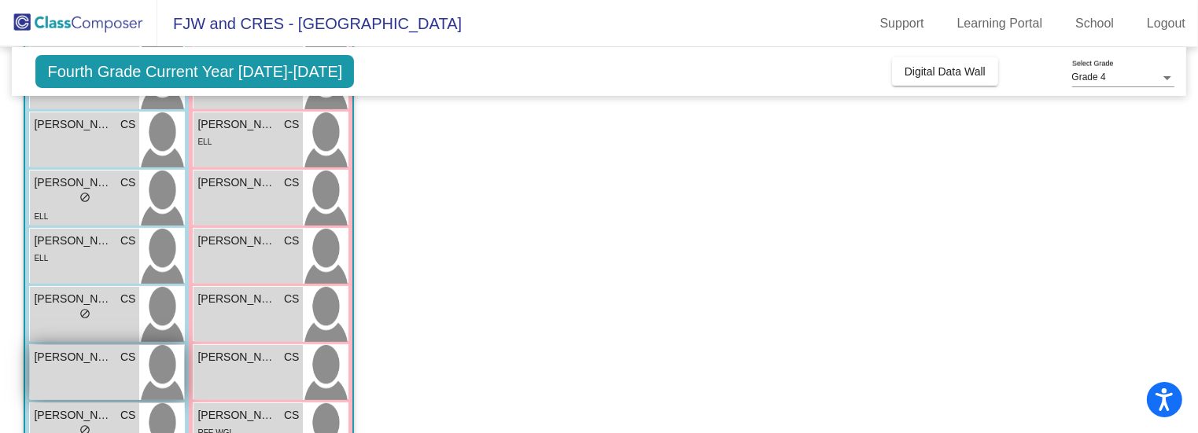
click at [76, 377] on div "[PERSON_NAME] CS lock do_not_disturb_alt" at bounding box center [84, 372] width 109 height 55
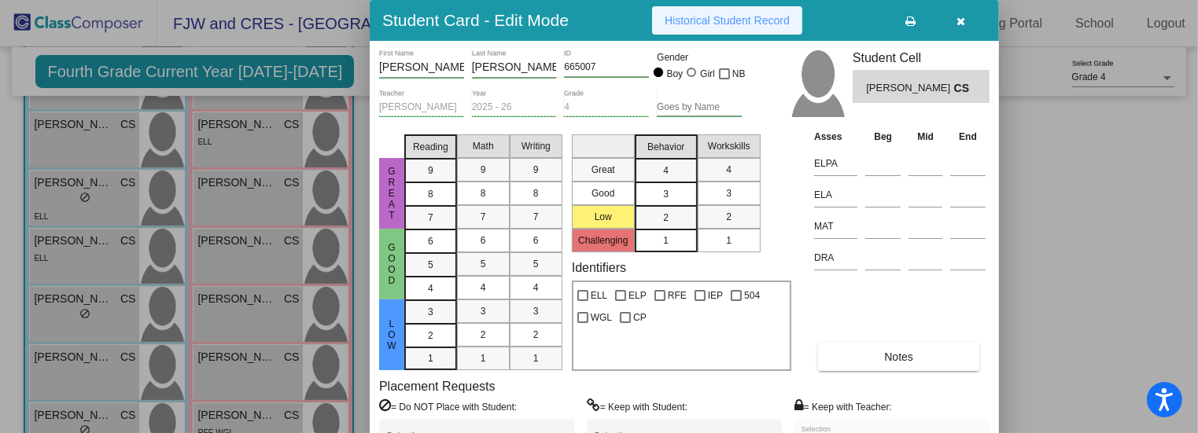
click at [758, 24] on span "Historical Student Record" at bounding box center [727, 20] width 125 height 13
click at [1101, 221] on div at bounding box center [599, 216] width 1198 height 433
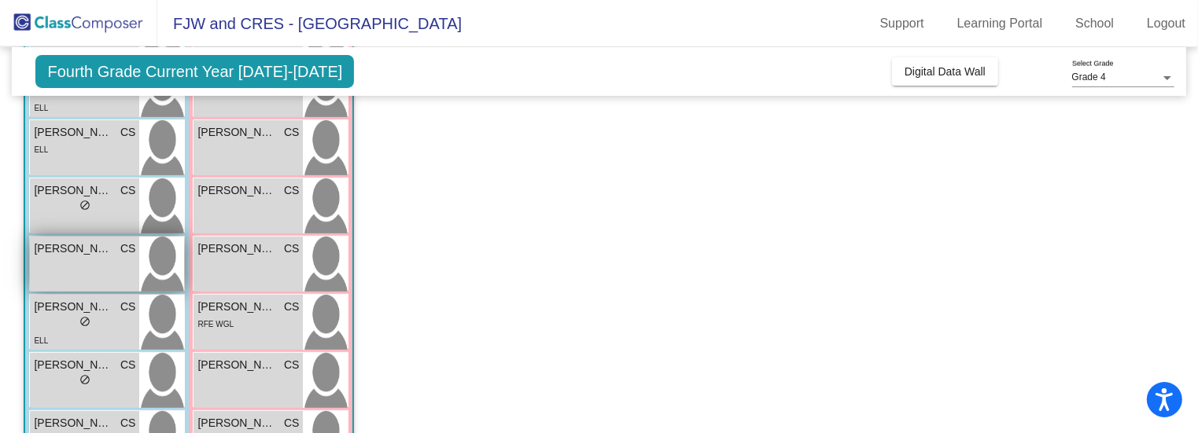
scroll to position [367, 0]
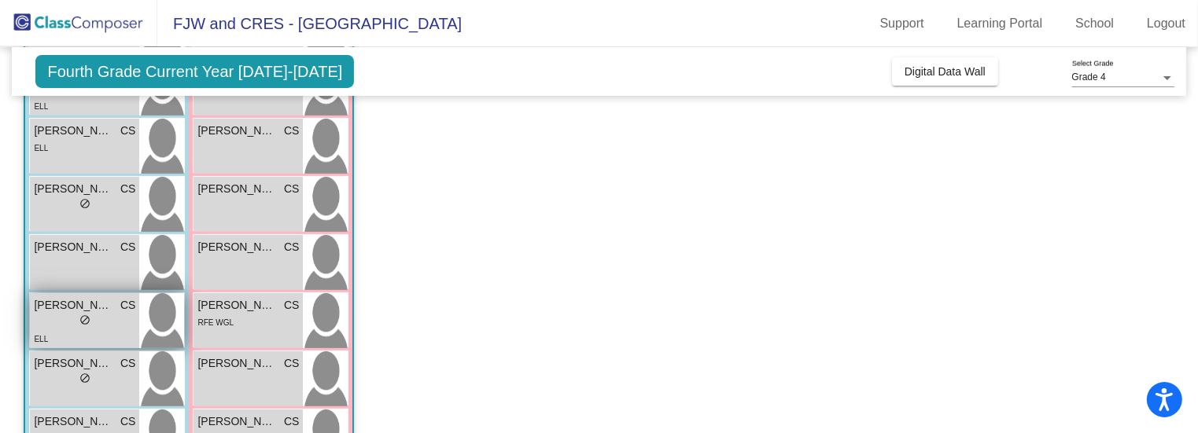
click at [104, 319] on div "lock do_not_disturb_alt" at bounding box center [84, 322] width 101 height 17
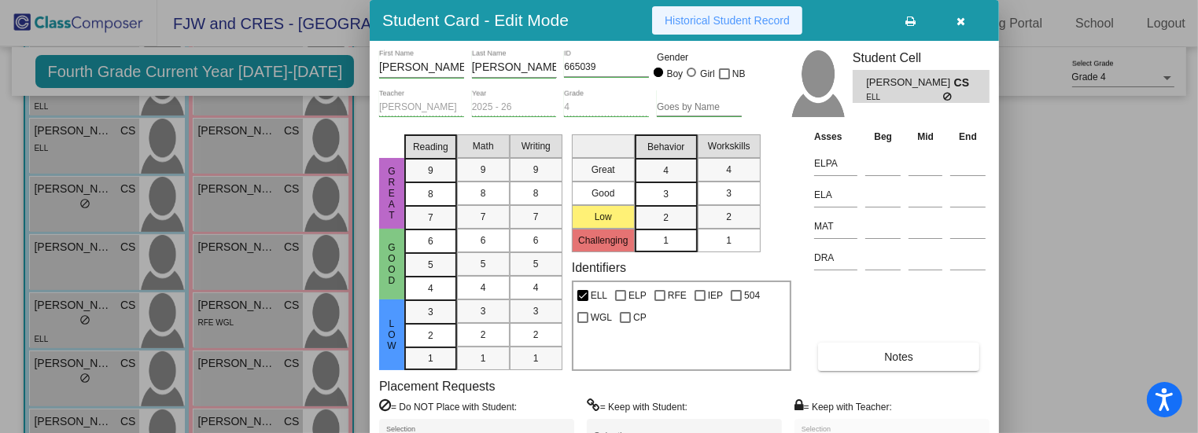
click at [753, 29] on button "Historical Student Record" at bounding box center [727, 20] width 150 height 28
click at [1067, 262] on div at bounding box center [599, 216] width 1198 height 433
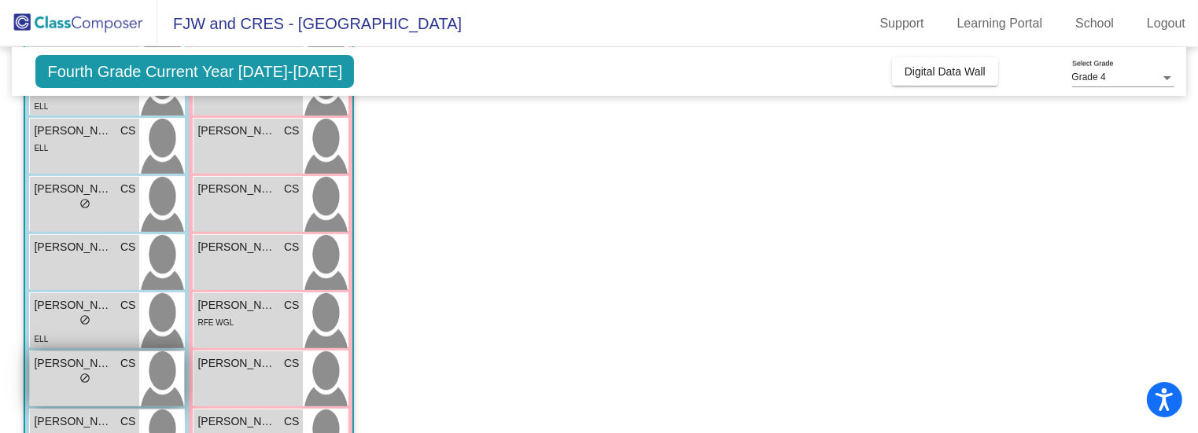
click at [92, 372] on div "lock do_not_disturb_alt" at bounding box center [84, 380] width 101 height 17
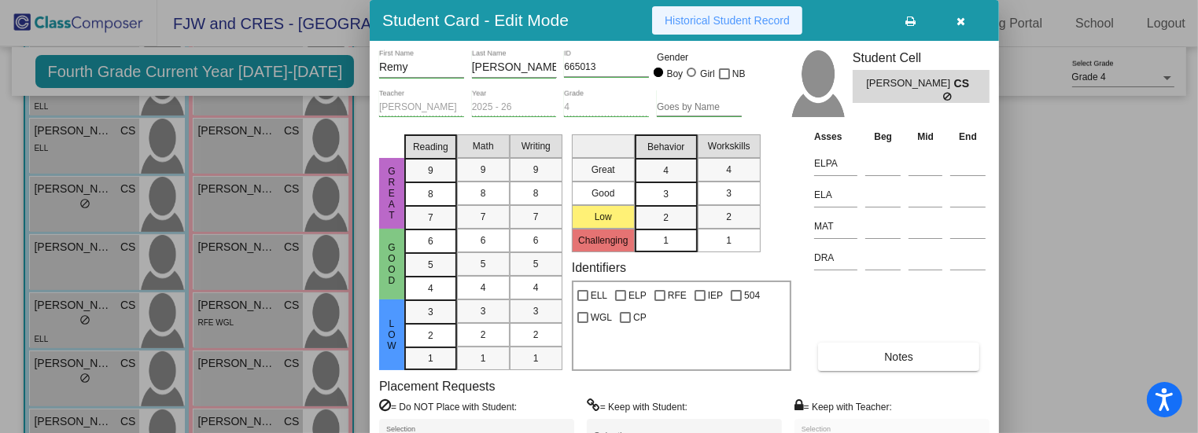
click at [739, 15] on span "Historical Student Record" at bounding box center [727, 20] width 125 height 13
click at [1048, 237] on div at bounding box center [599, 216] width 1198 height 433
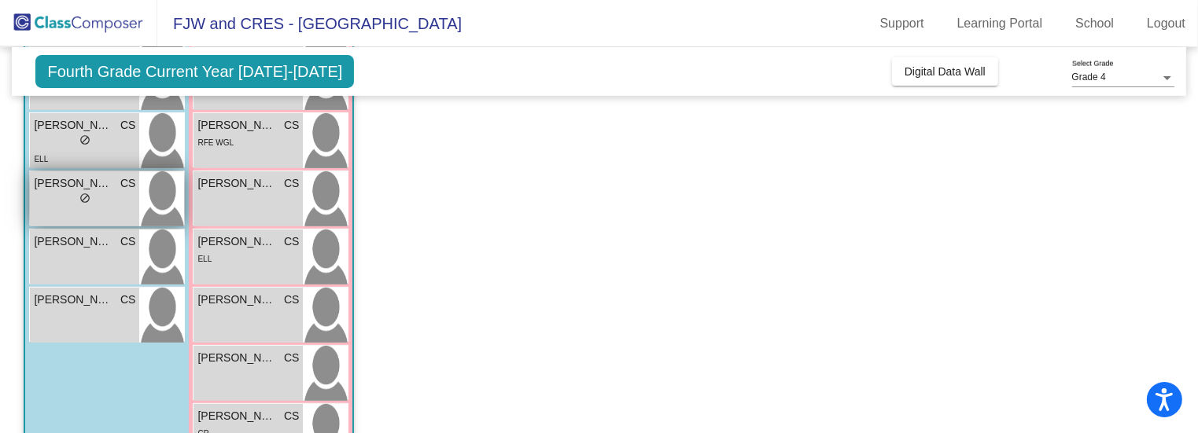
scroll to position [546, 0]
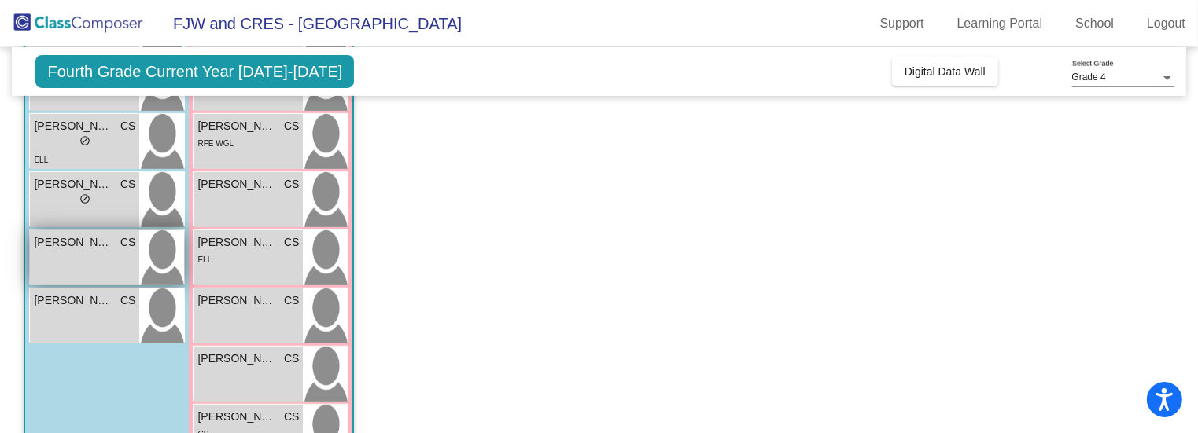
click at [98, 243] on span "[PERSON_NAME]" at bounding box center [73, 242] width 79 height 17
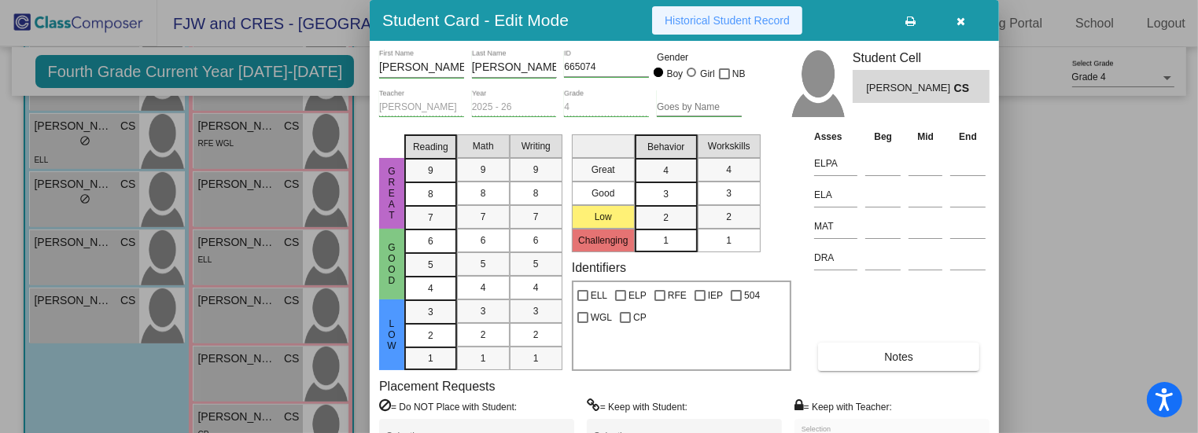
click at [771, 25] on span "Historical Student Record" at bounding box center [727, 20] width 125 height 13
click at [1026, 211] on div at bounding box center [599, 216] width 1198 height 433
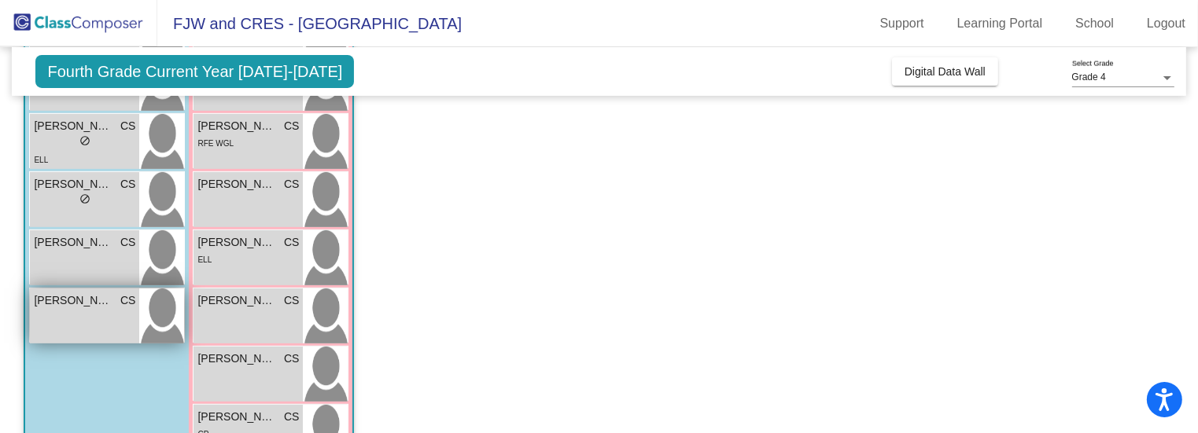
click at [127, 301] on span "CS" at bounding box center [127, 301] width 15 height 17
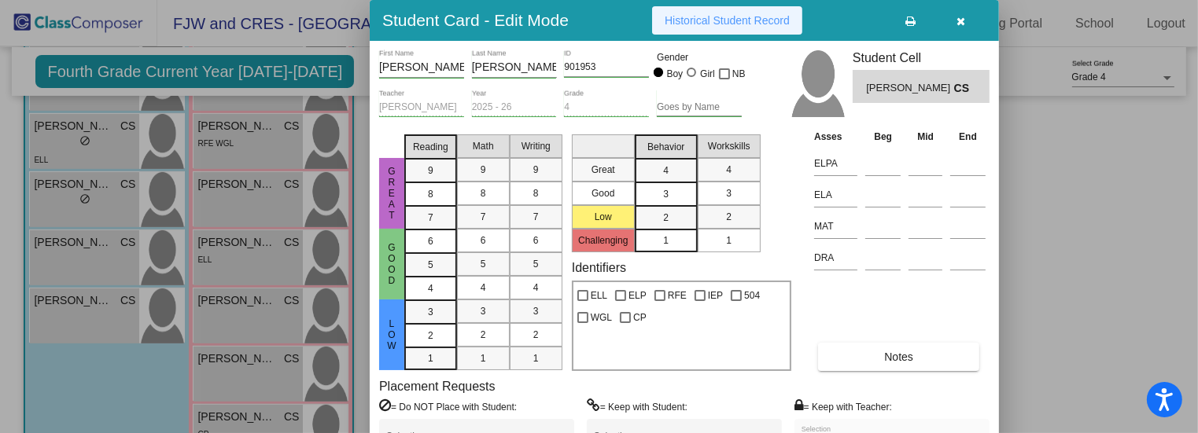
click at [761, 14] on span "Historical Student Record" at bounding box center [727, 20] width 125 height 13
